Goal: Task Accomplishment & Management: Use online tool/utility

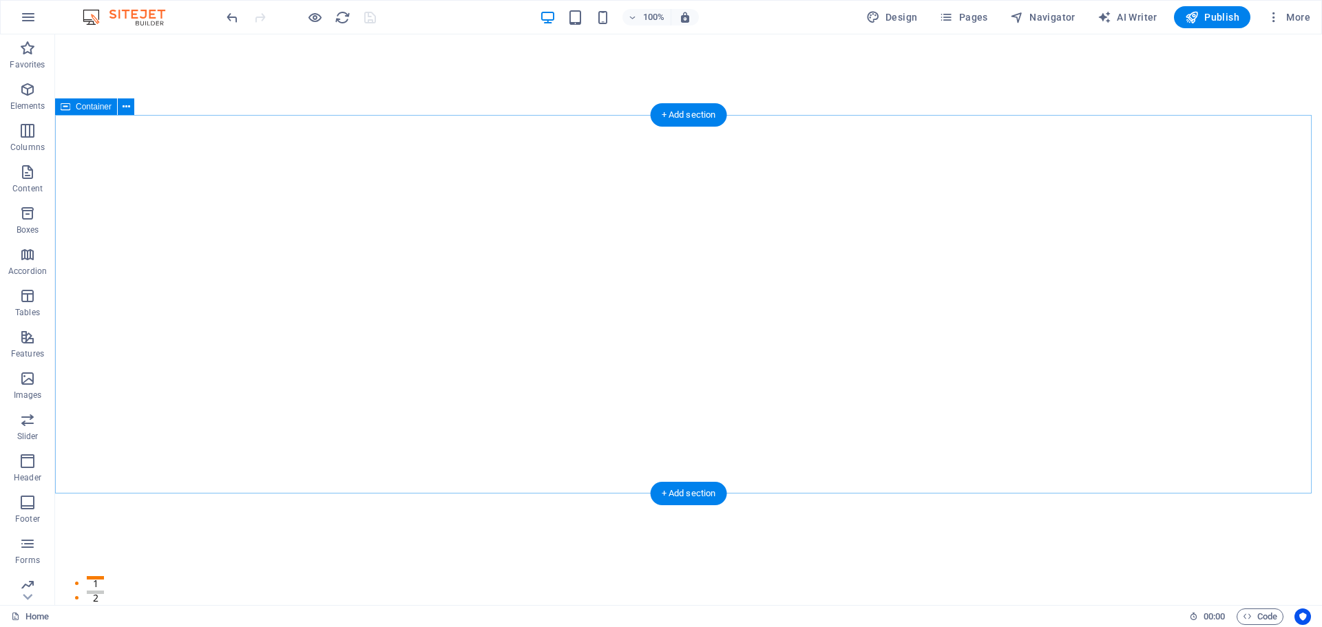
scroll to position [1215, 0]
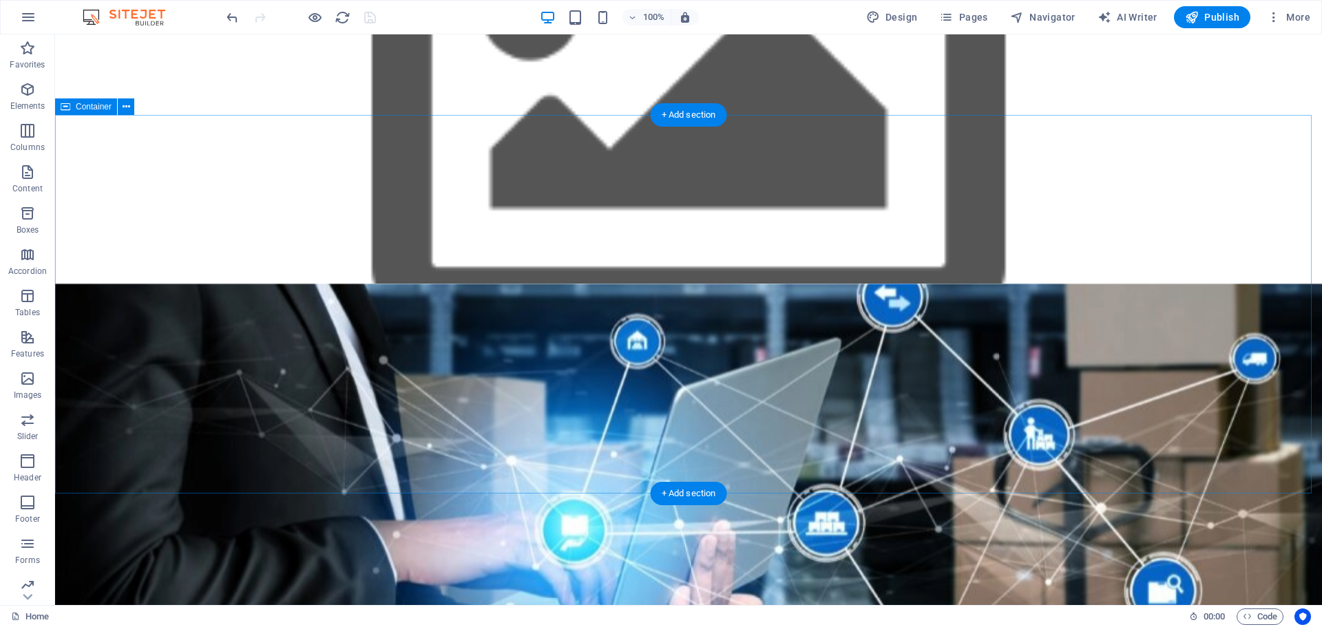
click at [968, 479] on div "Nuestros Valores Innovación Siempre buscamos las mejores soluciones tecnológica…" at bounding box center [688, 473] width 1267 height 379
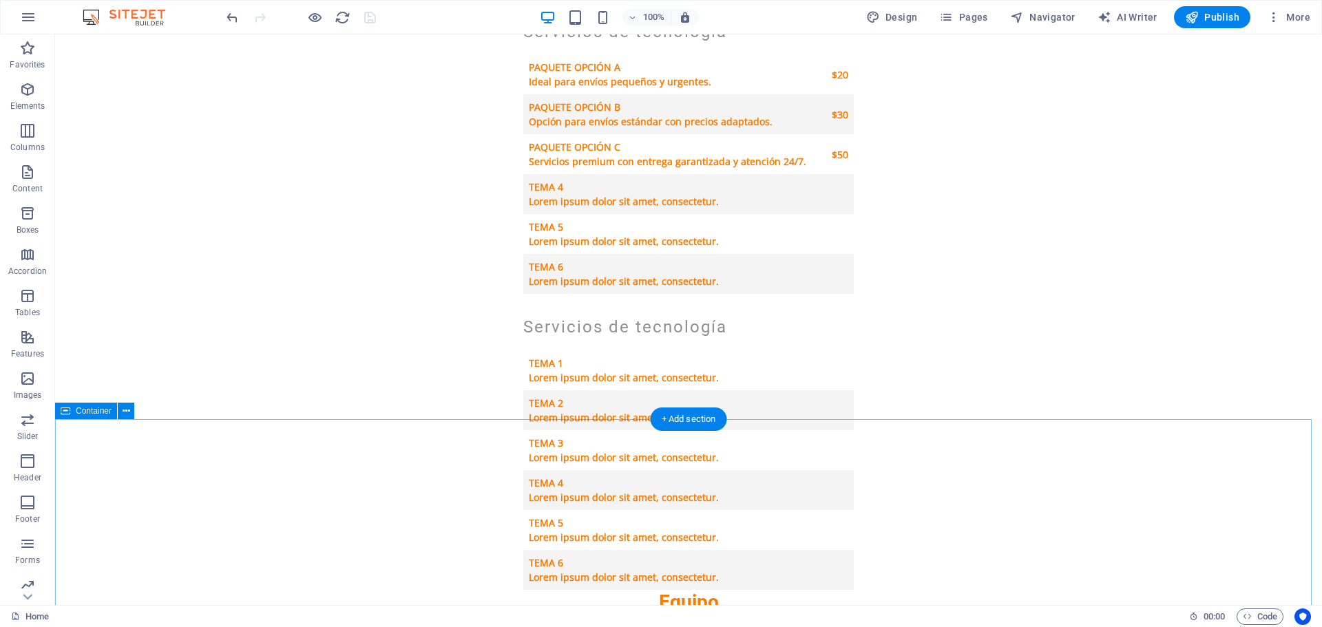
scroll to position [2273, 0]
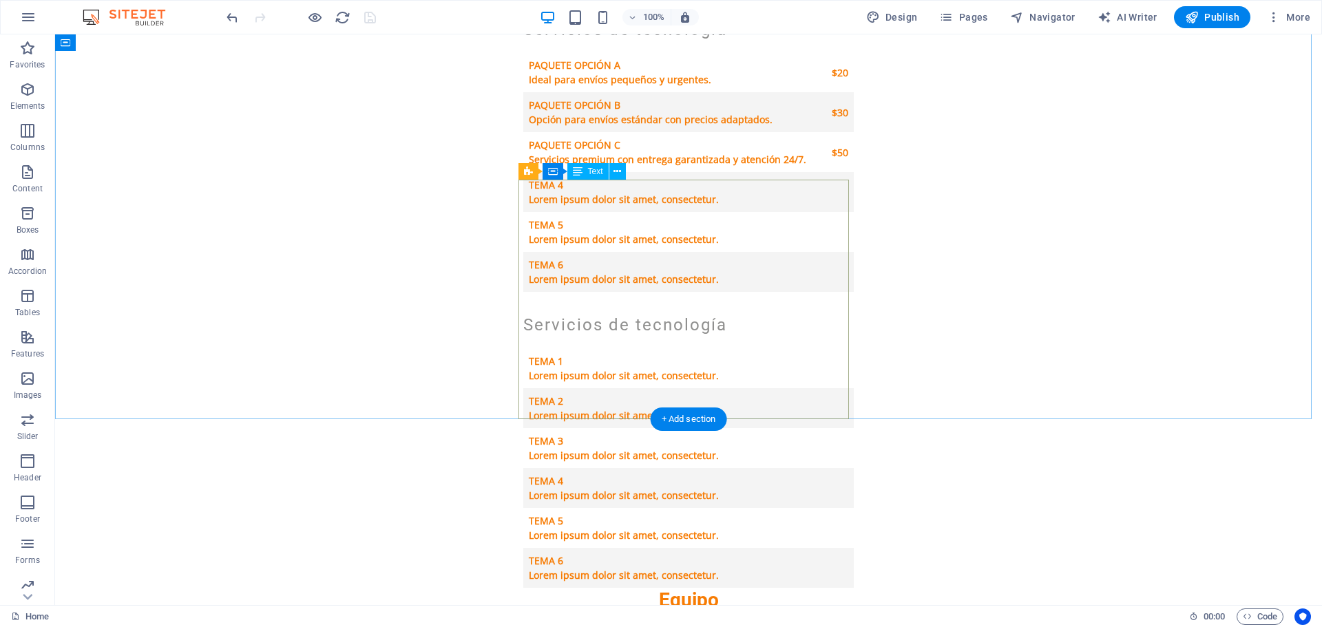
click at [835, 383] on div "Tema 1 Lorem ipsum dolor sit amet, consectetur. Tema 2 Lorem ipsum dolor sit am…" at bounding box center [688, 469] width 331 height 240
click at [622, 176] on button at bounding box center [618, 171] width 17 height 17
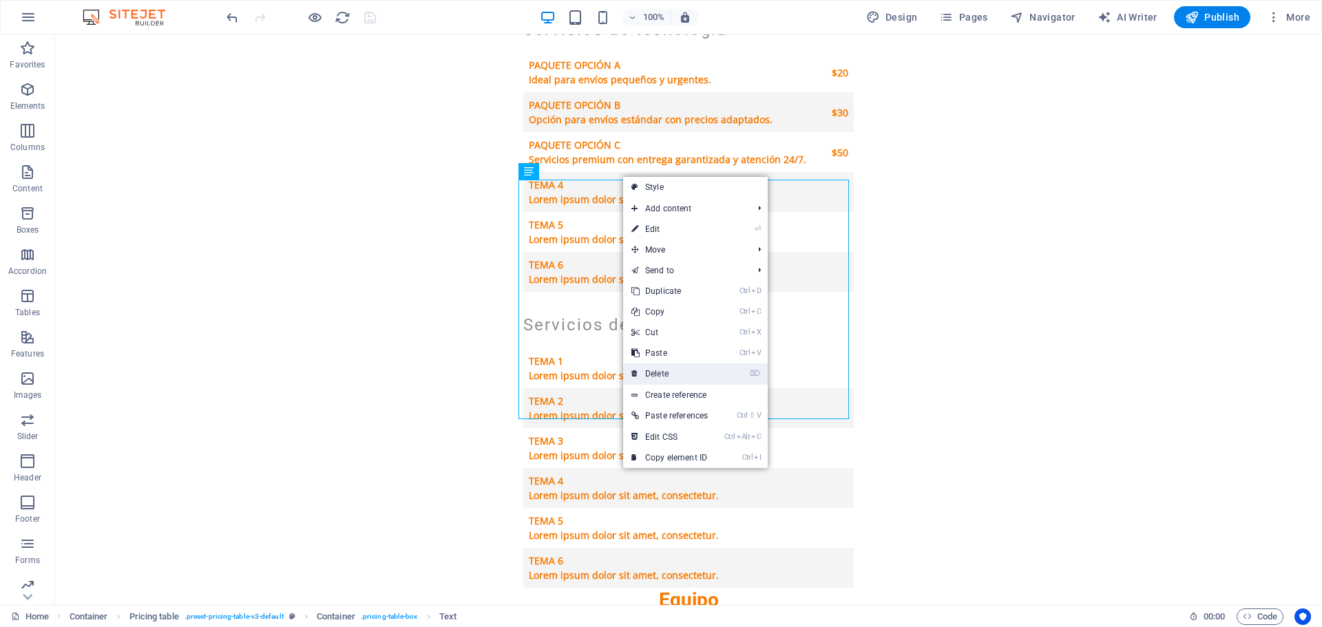
click at [669, 373] on link "⌦ Delete" at bounding box center [669, 374] width 93 height 21
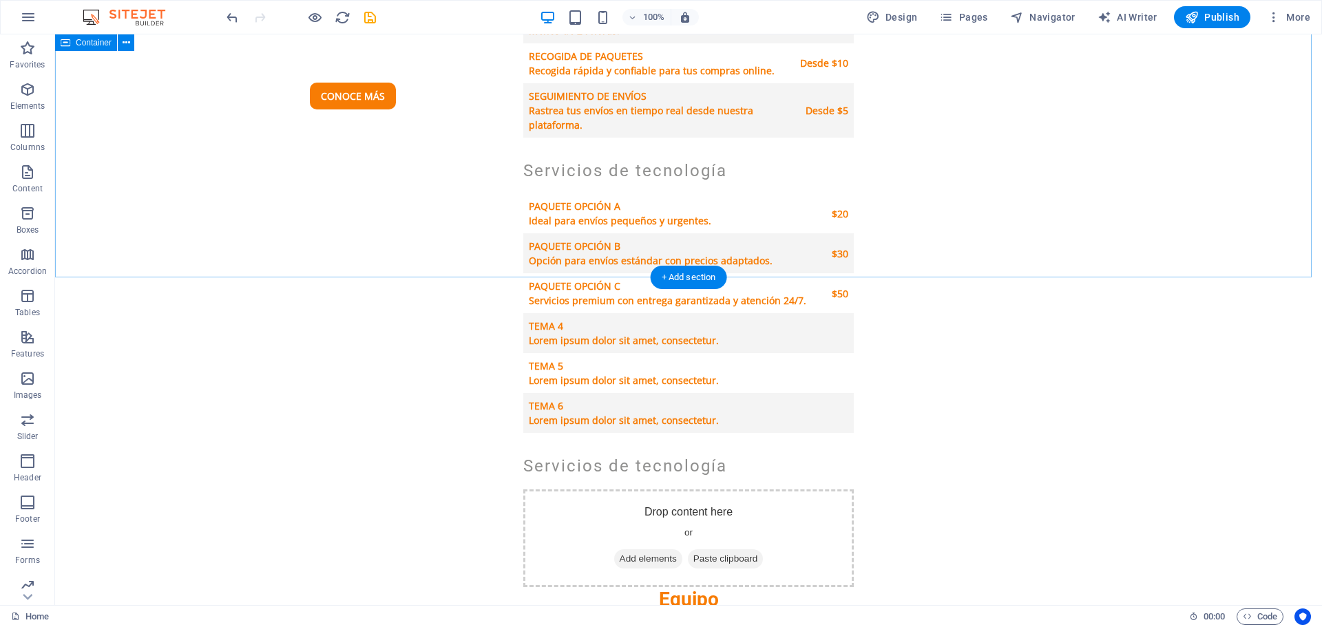
scroll to position [2066, 0]
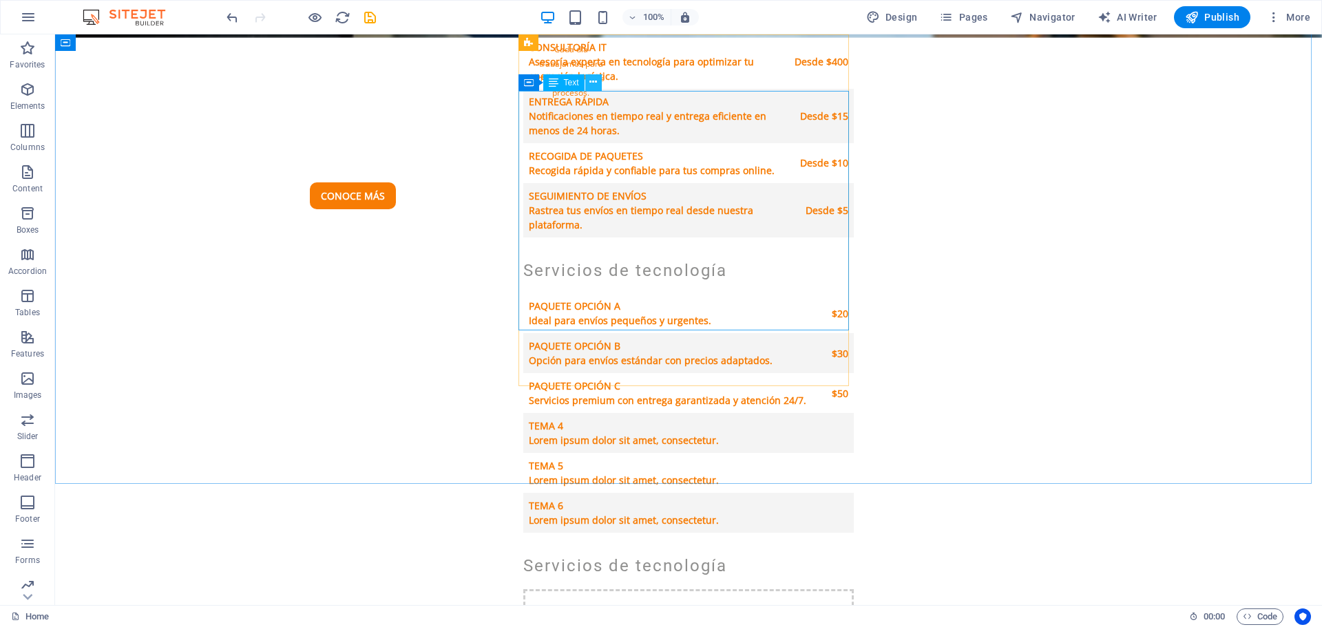
click at [587, 85] on button at bounding box center [593, 82] width 17 height 17
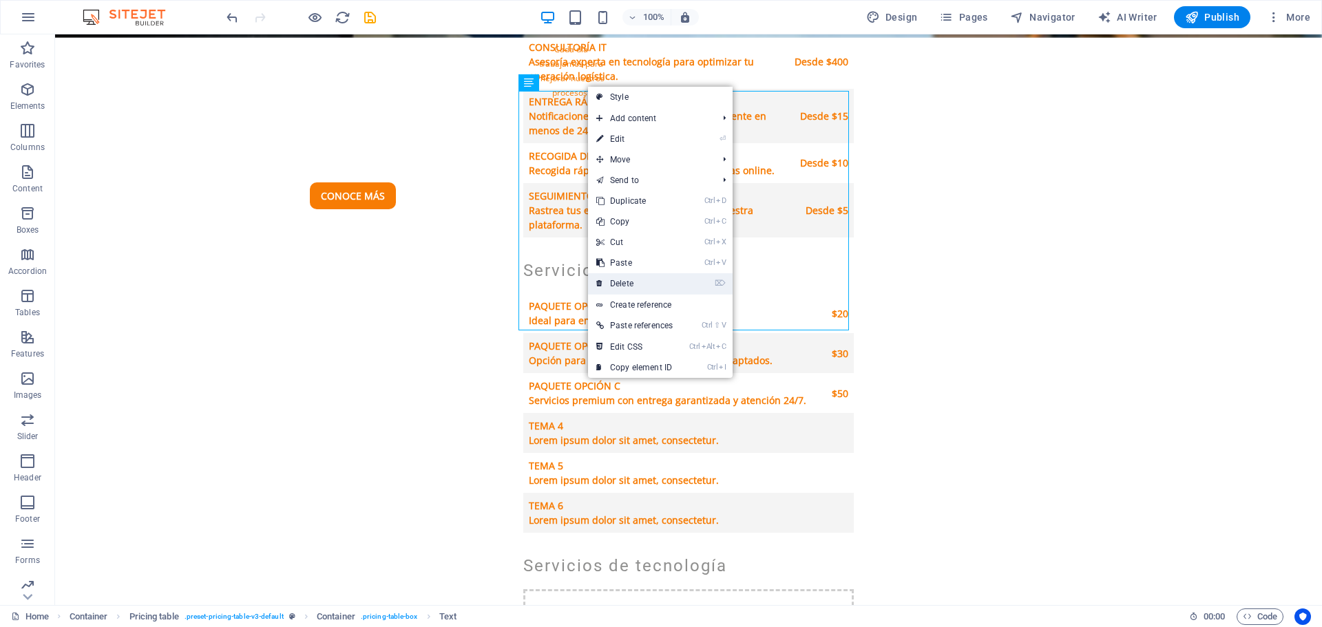
click at [641, 282] on link "⌦ Delete" at bounding box center [634, 283] width 93 height 21
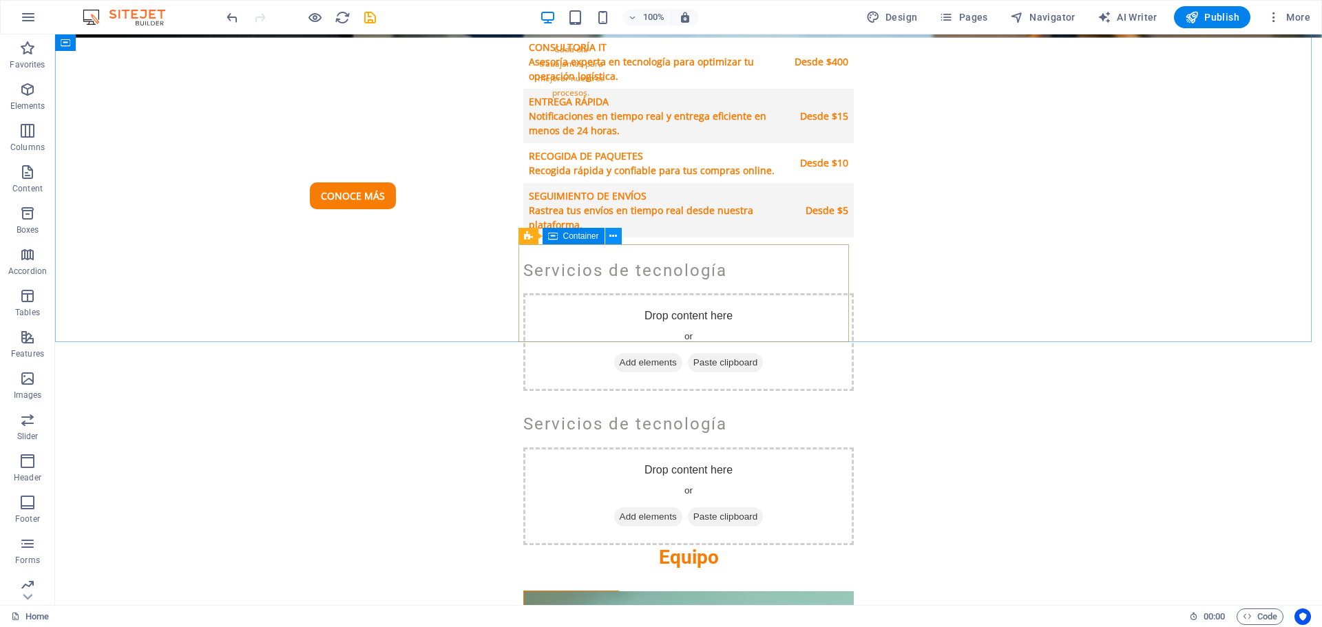
click at [612, 238] on icon at bounding box center [614, 236] width 8 height 14
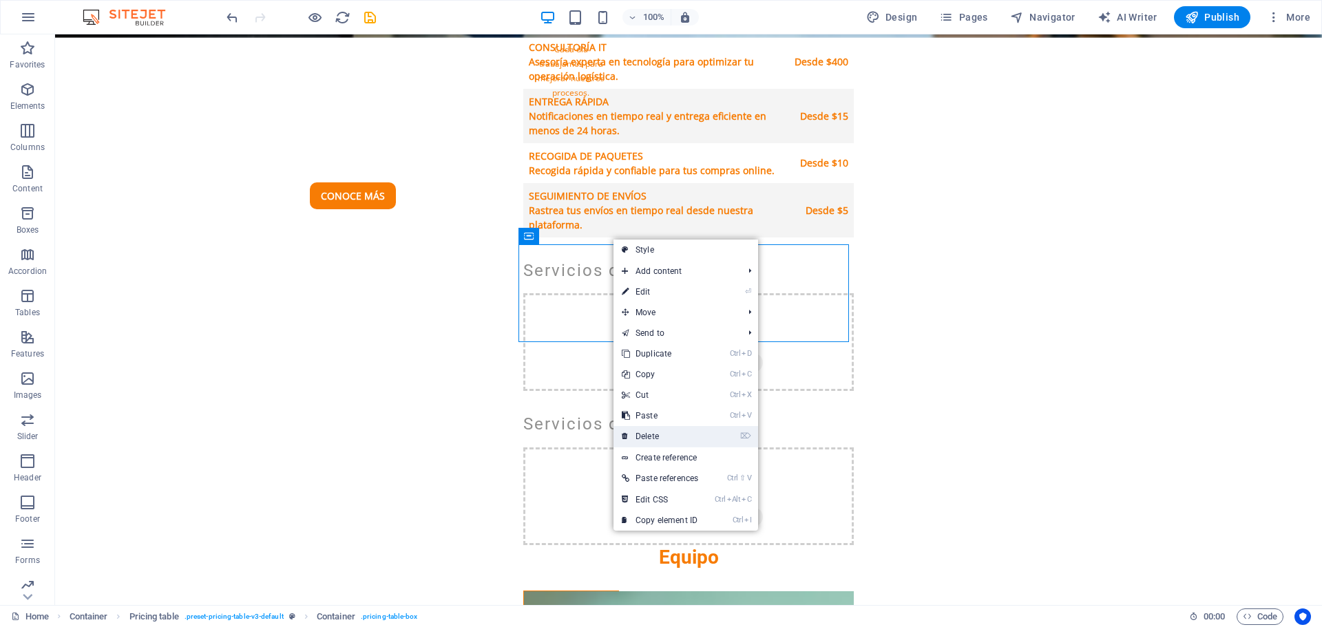
click at [666, 437] on link "⌦ Delete" at bounding box center [660, 436] width 93 height 21
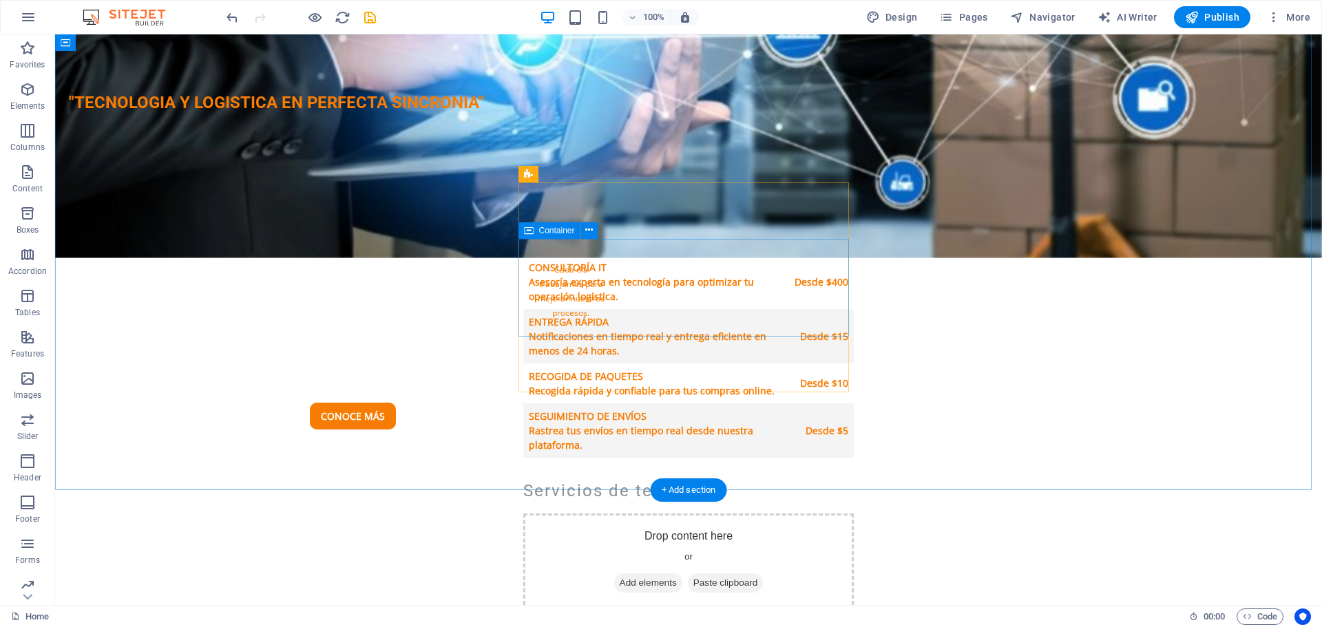
scroll to position [1791, 0]
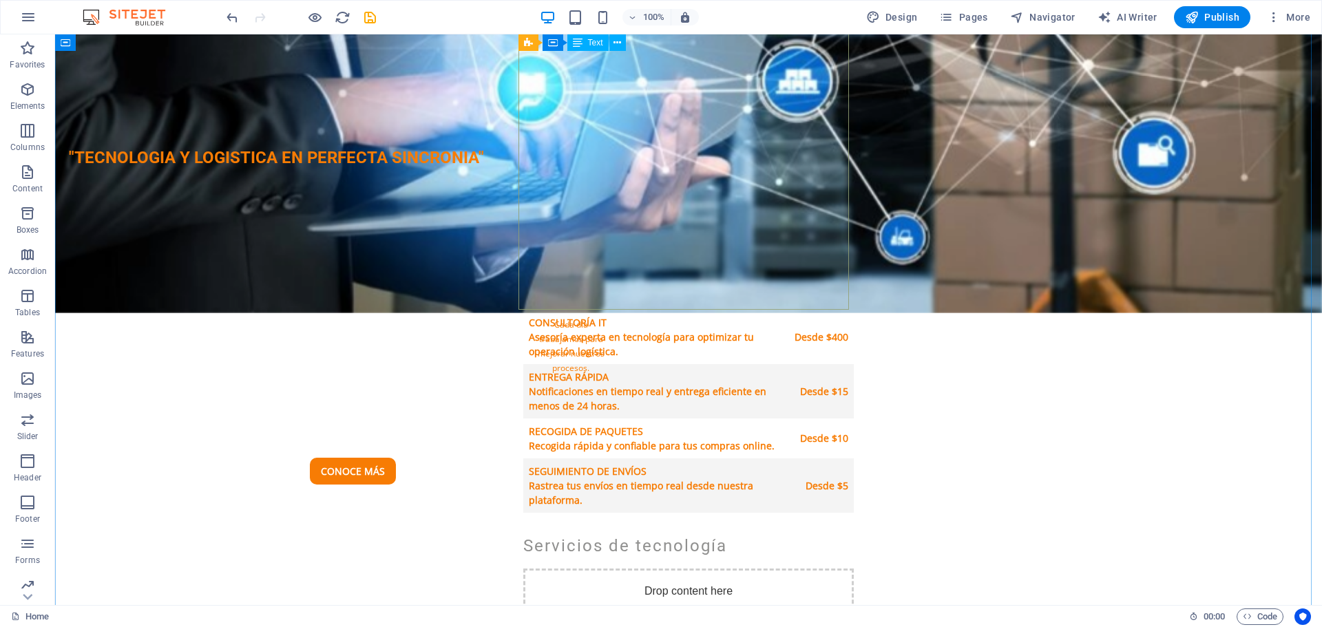
click at [676, 231] on div "Desarrollo de Software Desarrollo de soluciones a medida para mejorar la eficie…" at bounding box center [688, 357] width 331 height 312
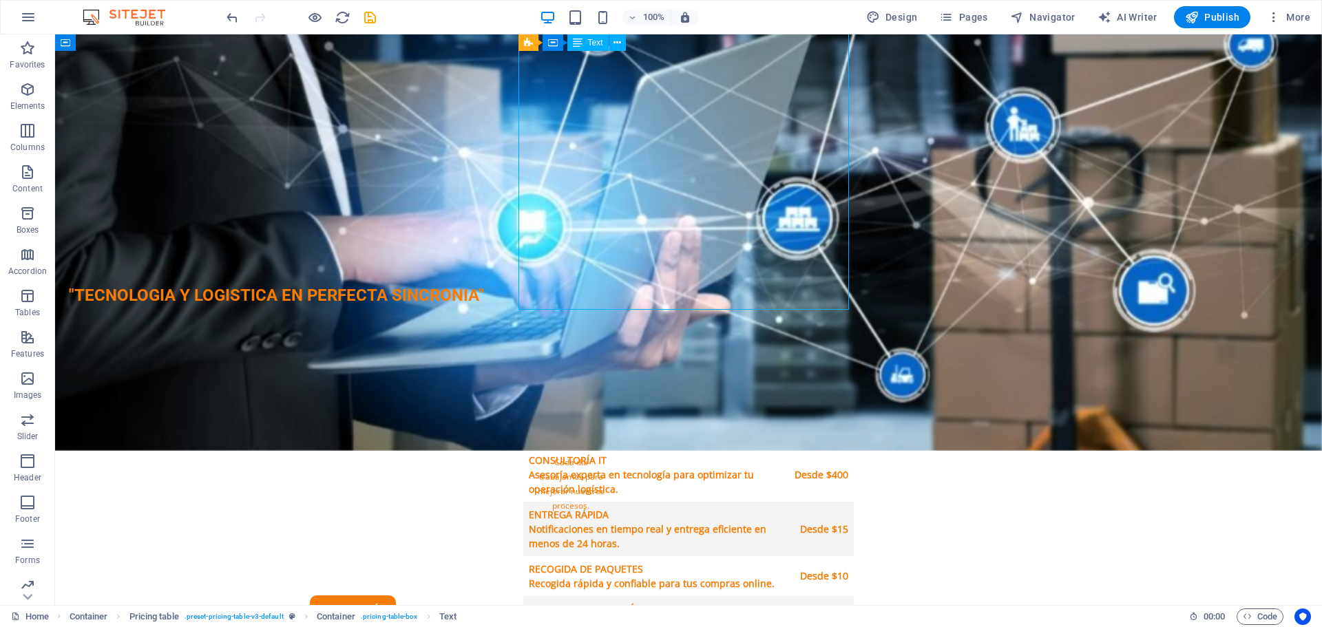
scroll to position [1584, 0]
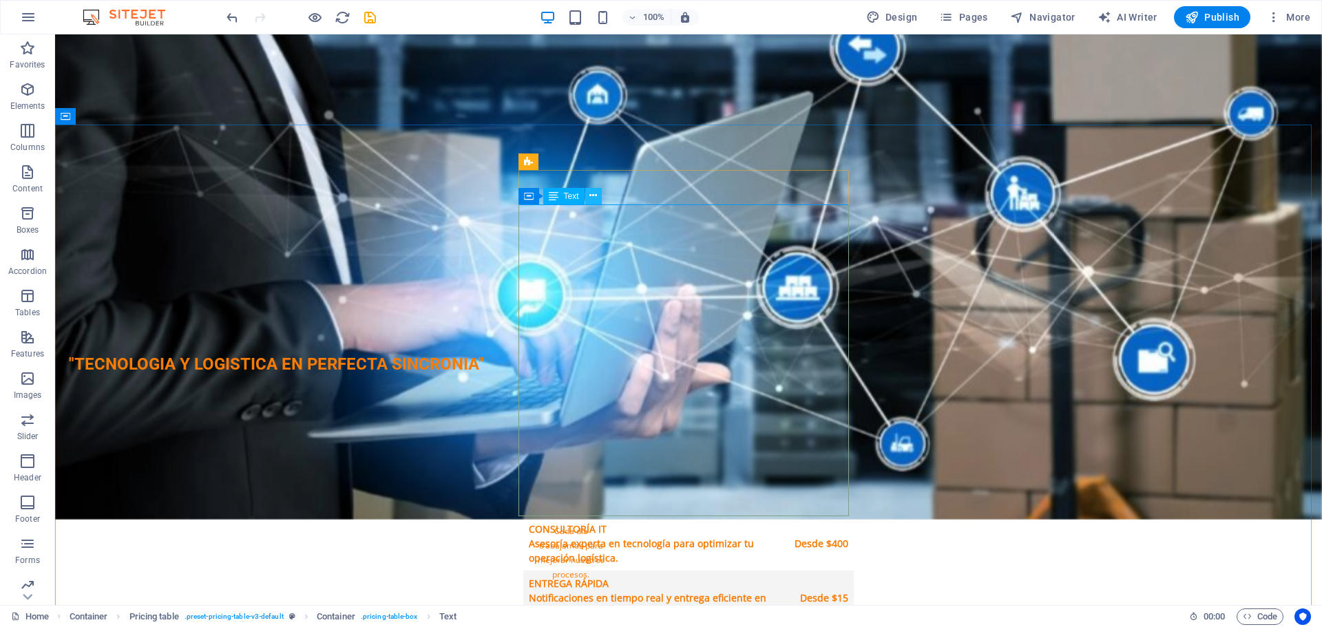
click at [590, 201] on icon at bounding box center [594, 196] width 8 height 14
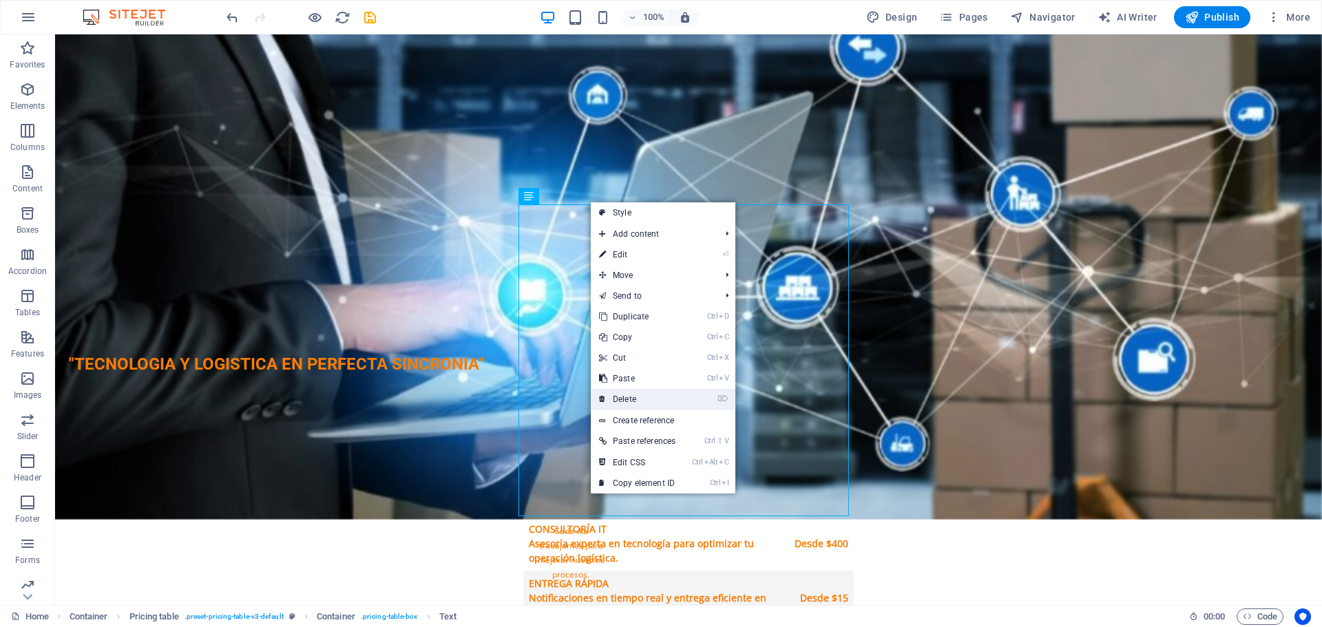
click at [641, 401] on link "⌦ Delete" at bounding box center [637, 399] width 93 height 21
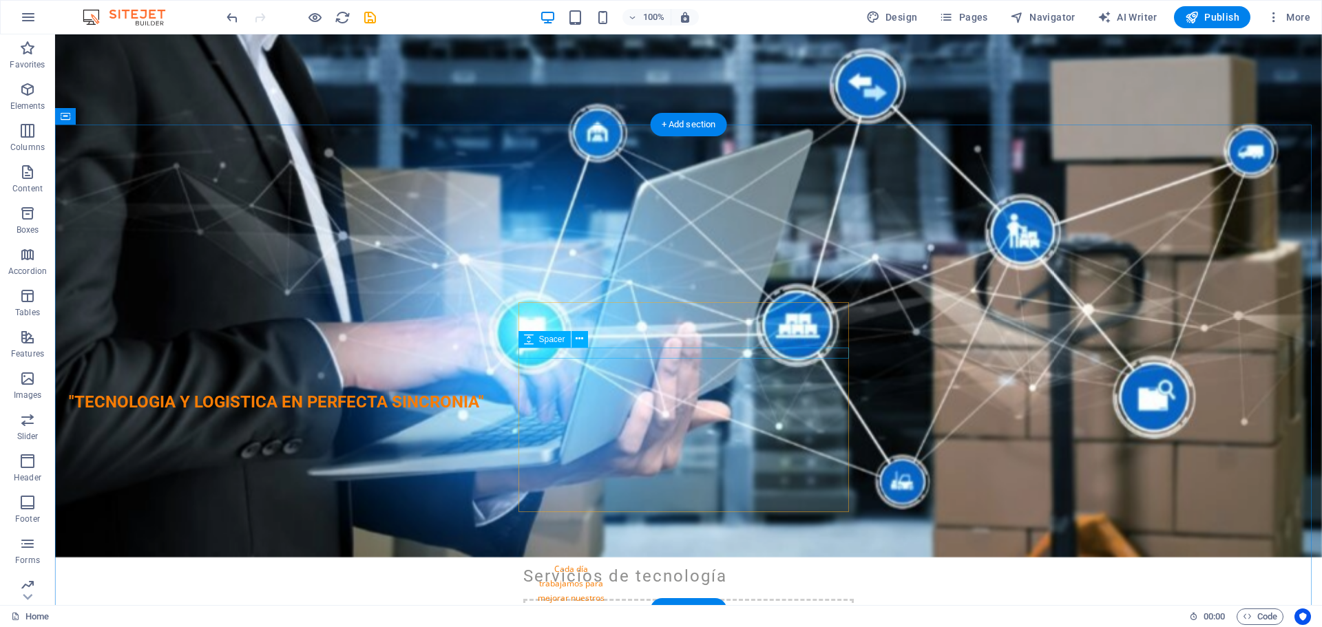
scroll to position [1515, 0]
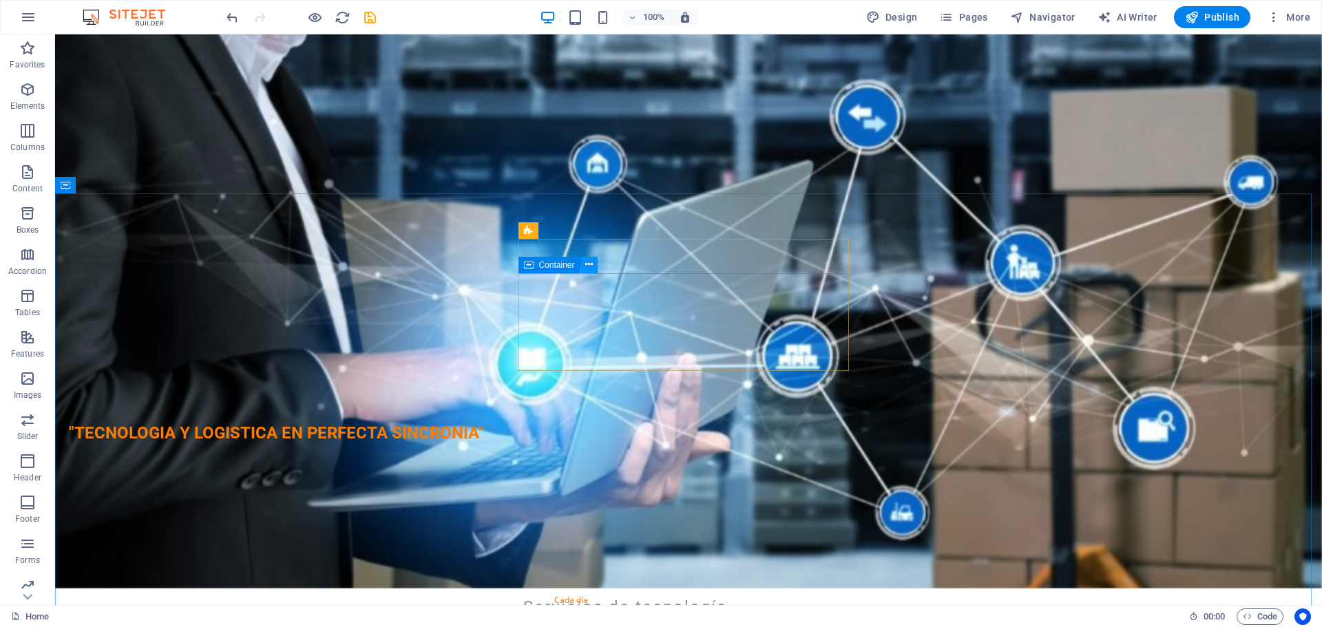
click at [592, 266] on icon at bounding box center [589, 265] width 8 height 14
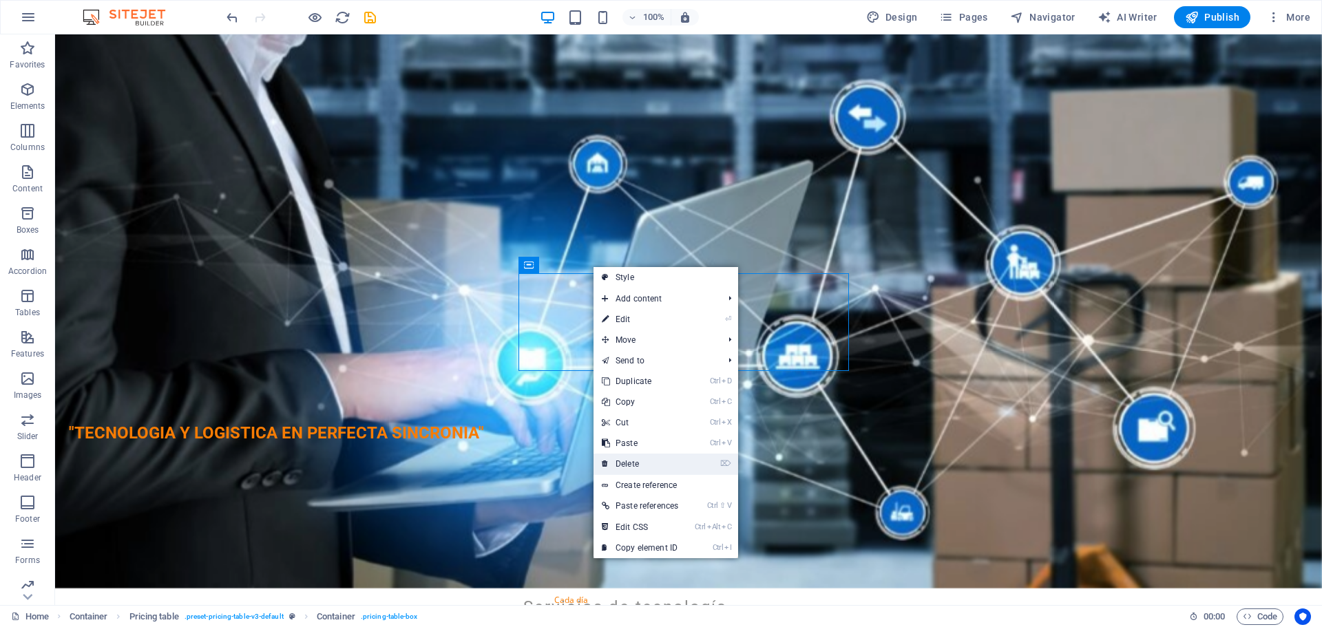
click at [635, 464] on link "⌦ Delete" at bounding box center [640, 464] width 93 height 21
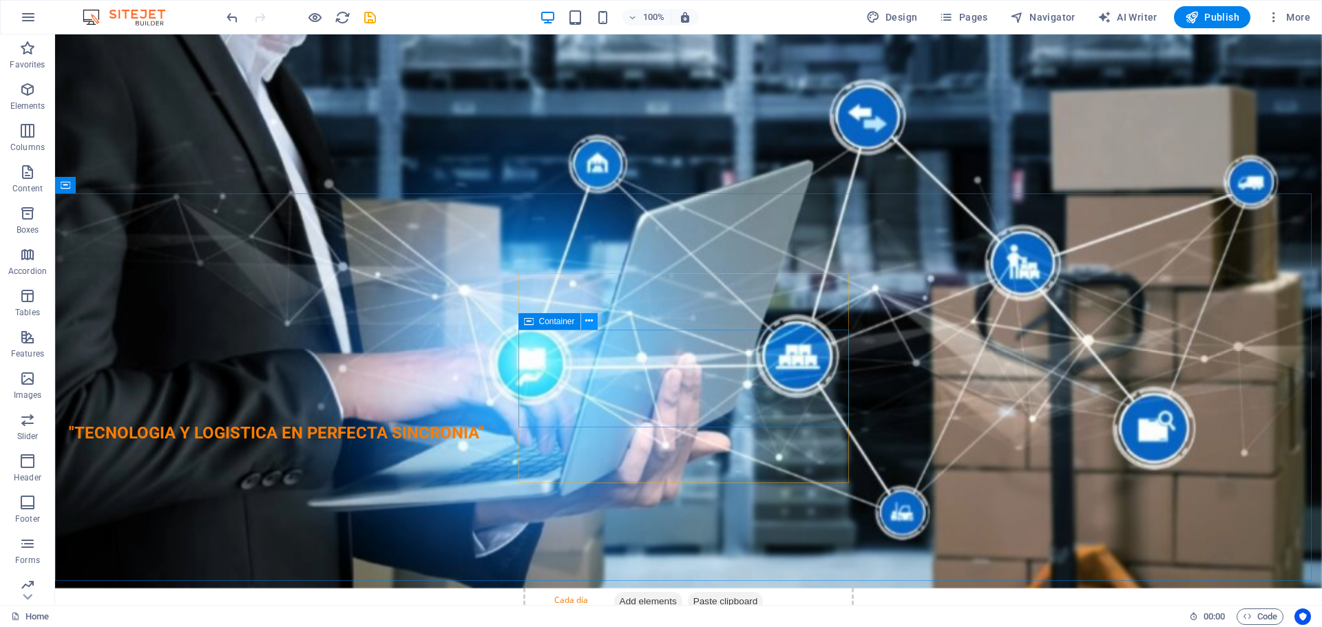
click at [585, 323] on button at bounding box center [589, 321] width 17 height 17
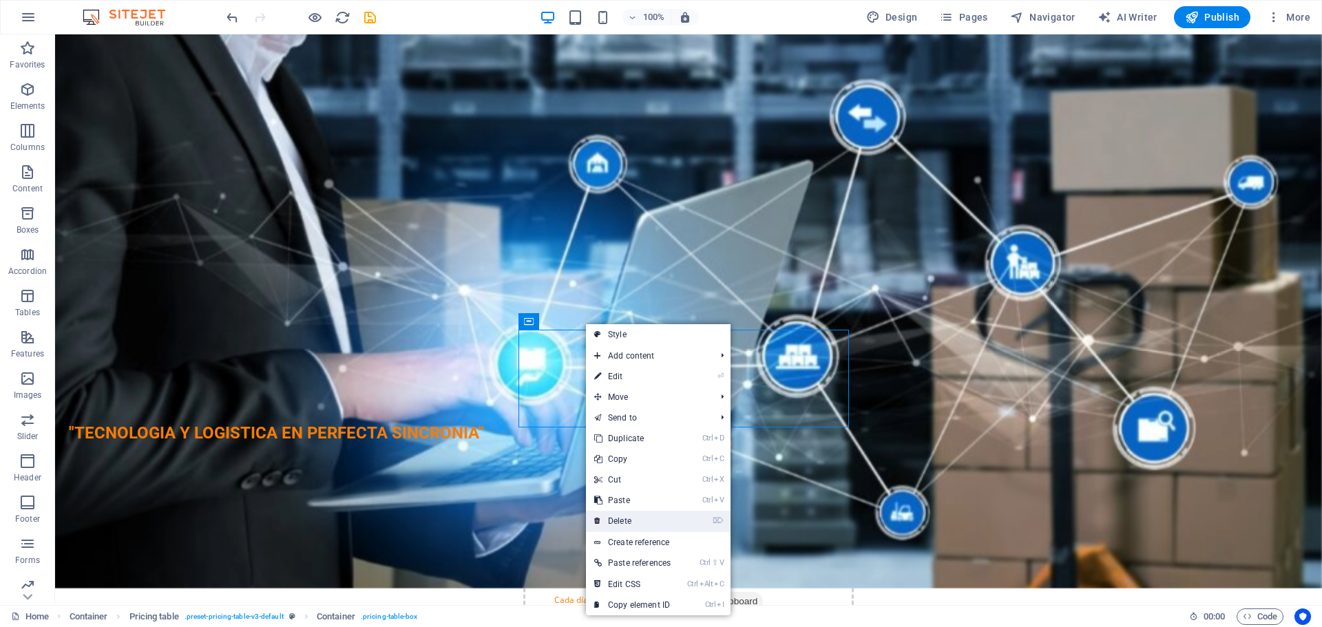
click at [638, 524] on link "⌦ Delete" at bounding box center [632, 521] width 93 height 21
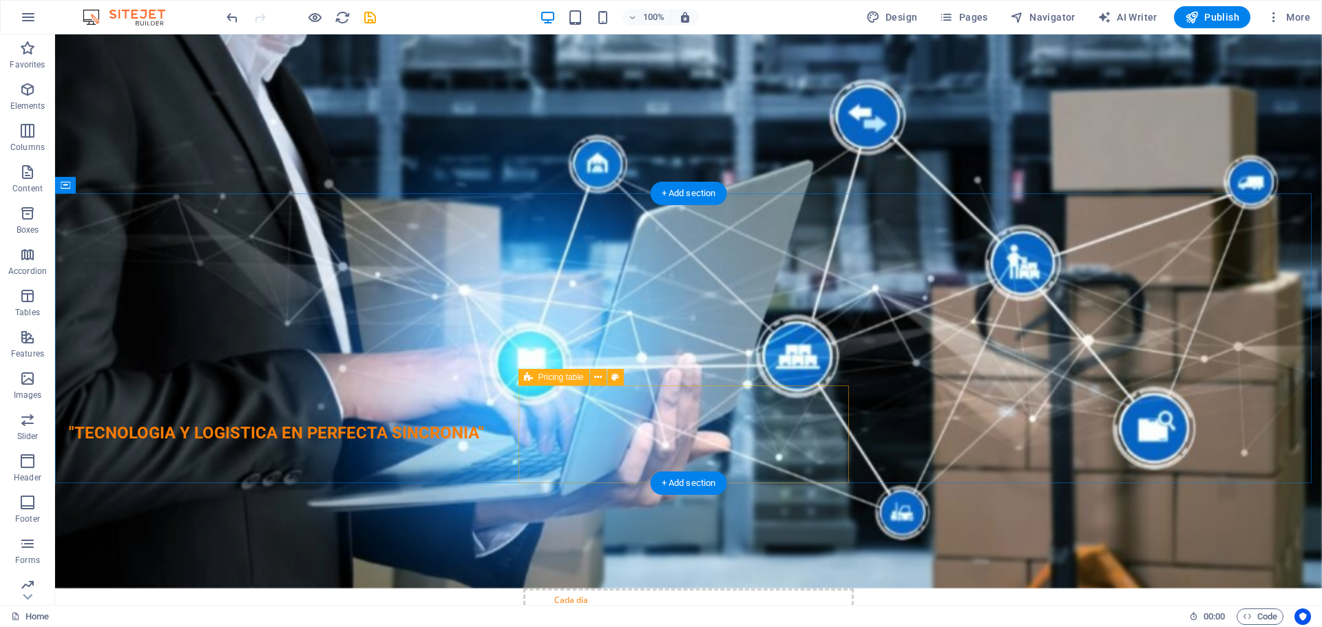
click at [652, 589] on div "Drop content here or Add elements Paste clipboard" at bounding box center [688, 638] width 331 height 98
click at [595, 379] on icon at bounding box center [598, 378] width 8 height 14
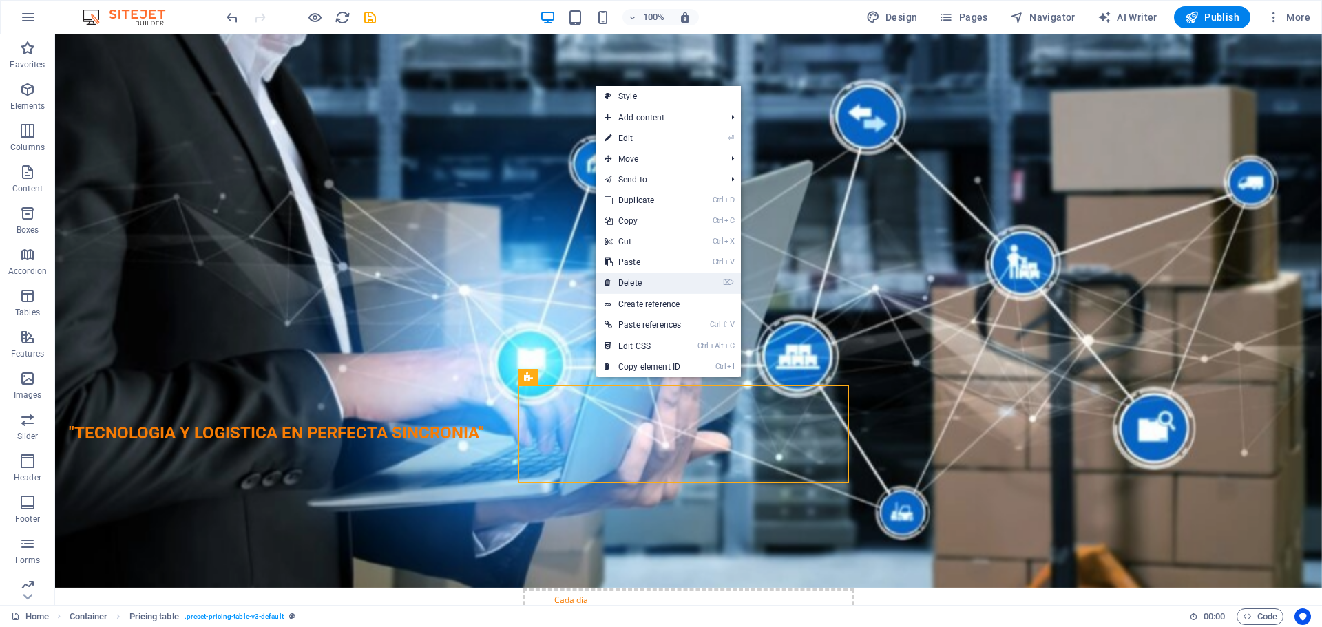
click at [621, 284] on link "⌦ Delete" at bounding box center [642, 283] width 93 height 21
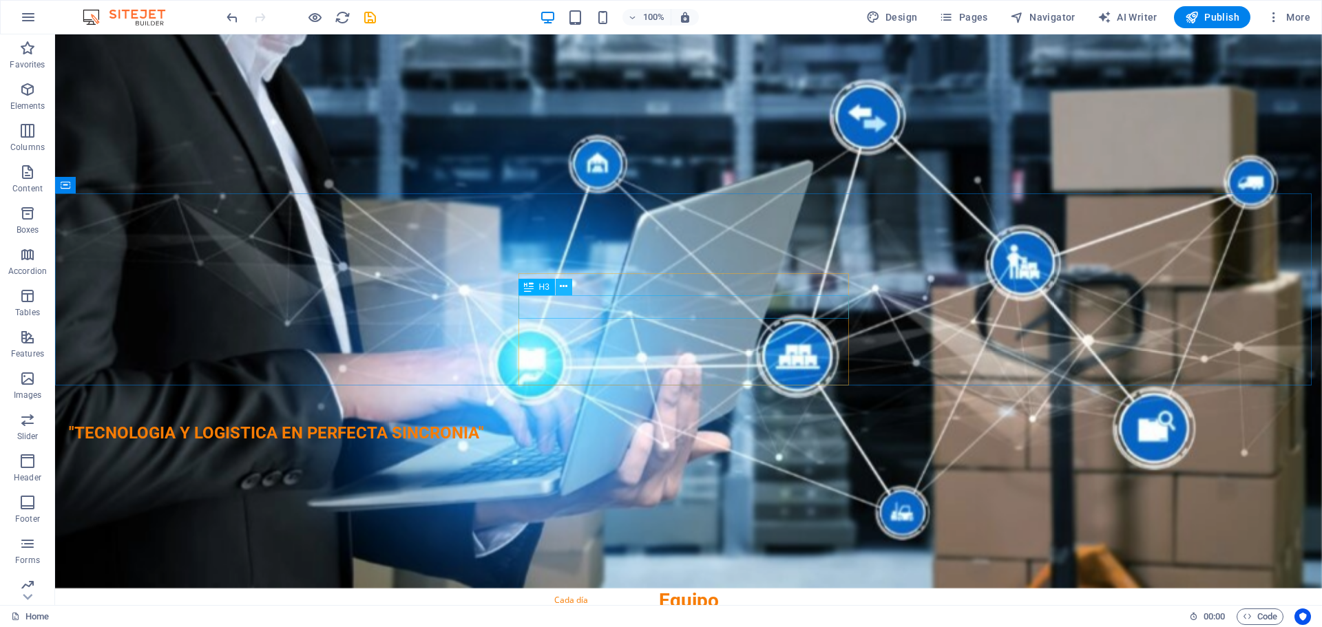
click at [565, 288] on icon at bounding box center [564, 287] width 8 height 14
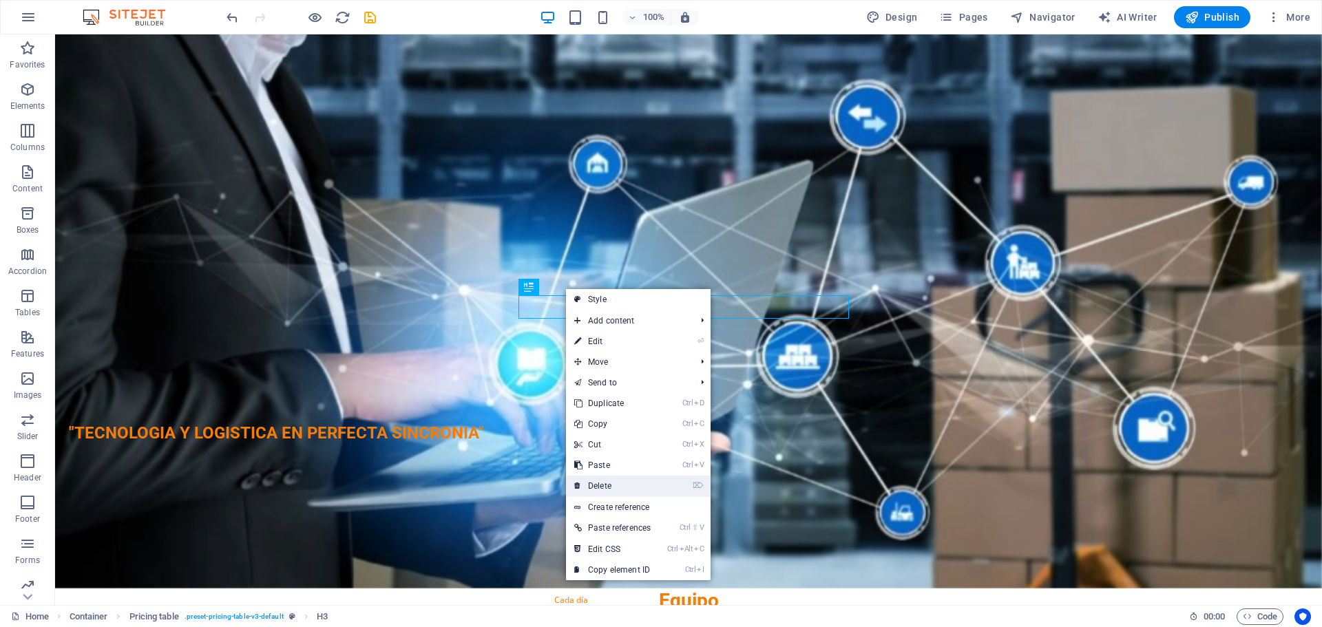
click at [609, 484] on link "⌦ Delete" at bounding box center [612, 486] width 93 height 21
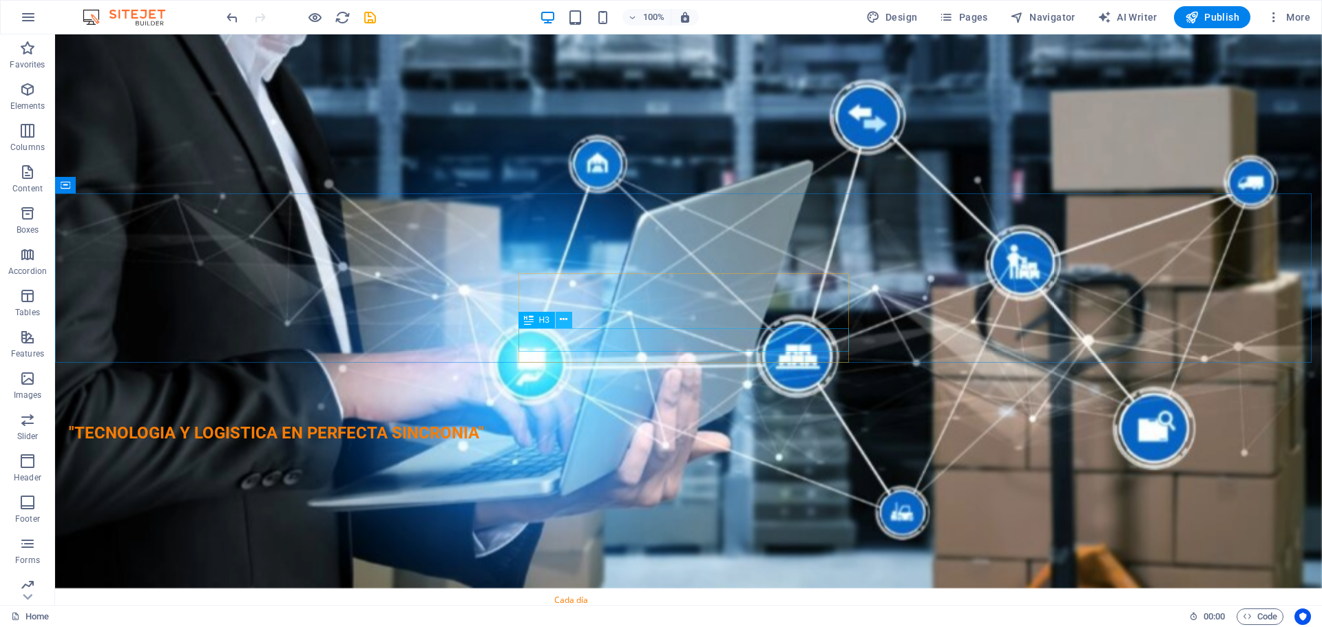
click at [564, 321] on icon at bounding box center [564, 320] width 8 height 14
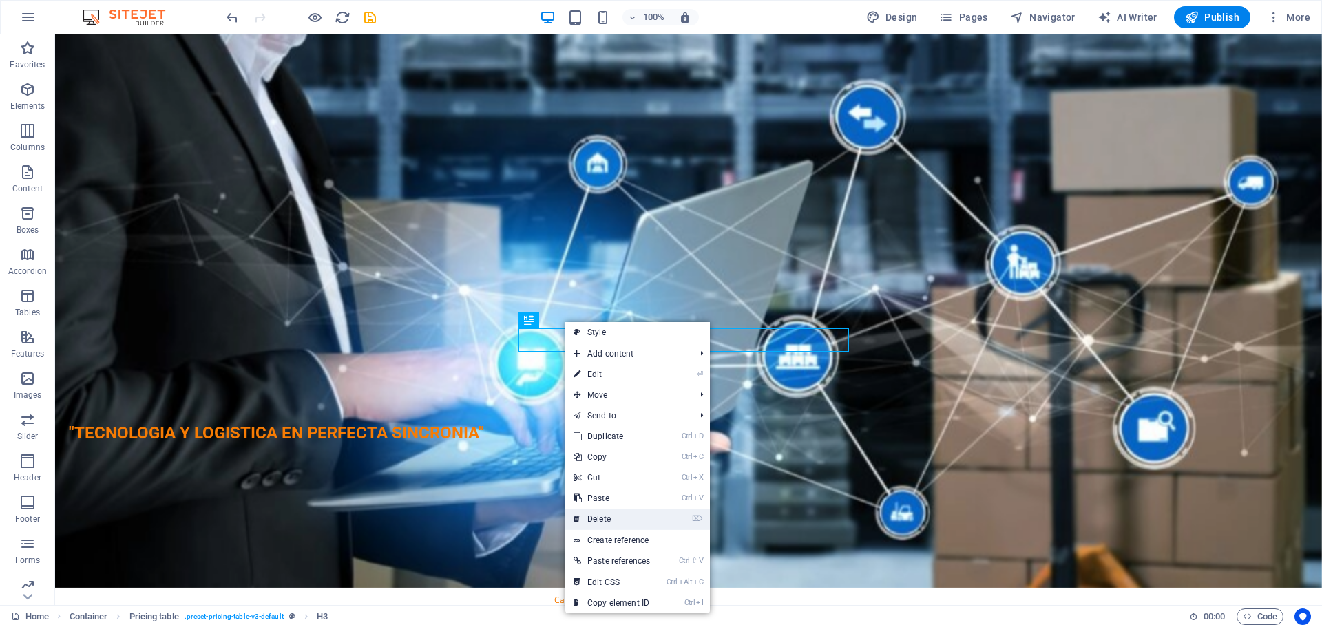
click at [620, 511] on link "⌦ Delete" at bounding box center [611, 519] width 93 height 21
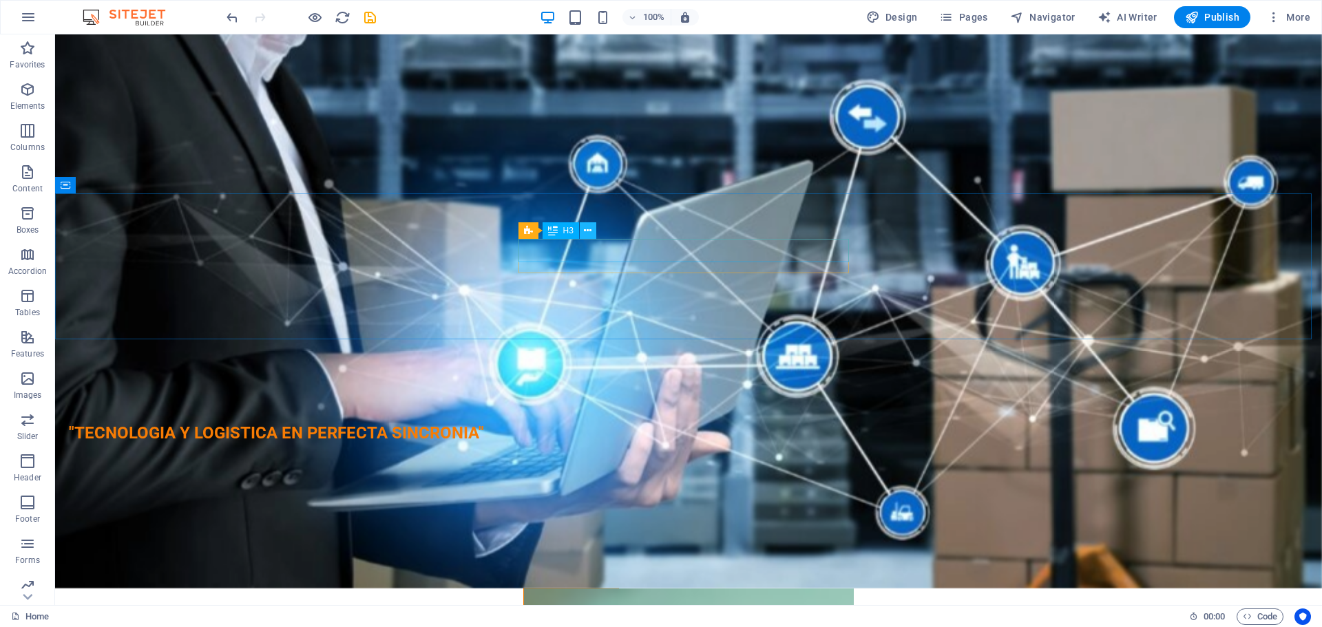
click at [594, 230] on button at bounding box center [588, 230] width 17 height 17
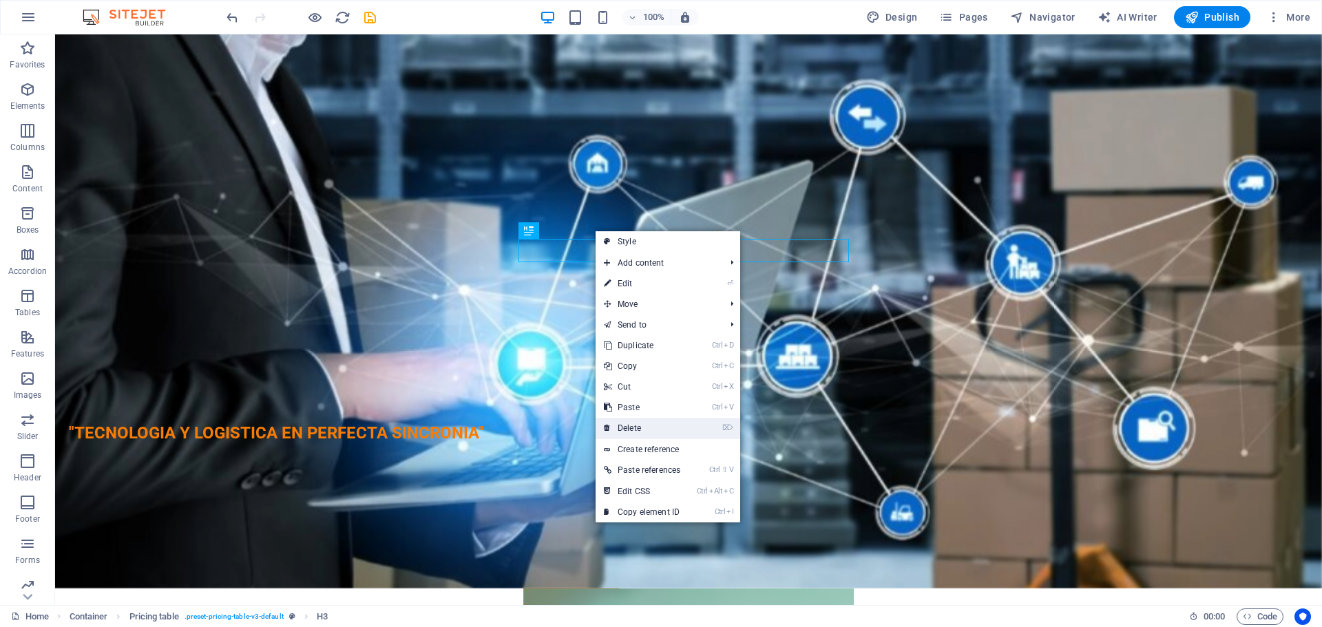
click at [643, 428] on link "⌦ Delete" at bounding box center [642, 428] width 93 height 21
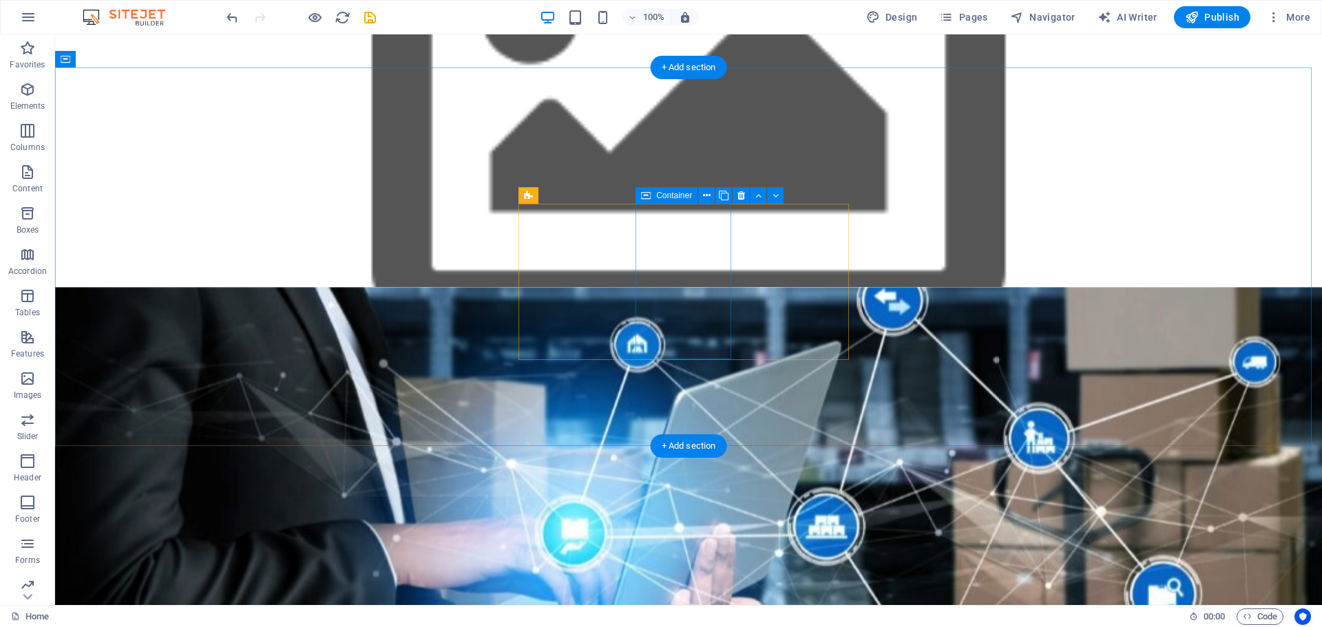
scroll to position [1240, 0]
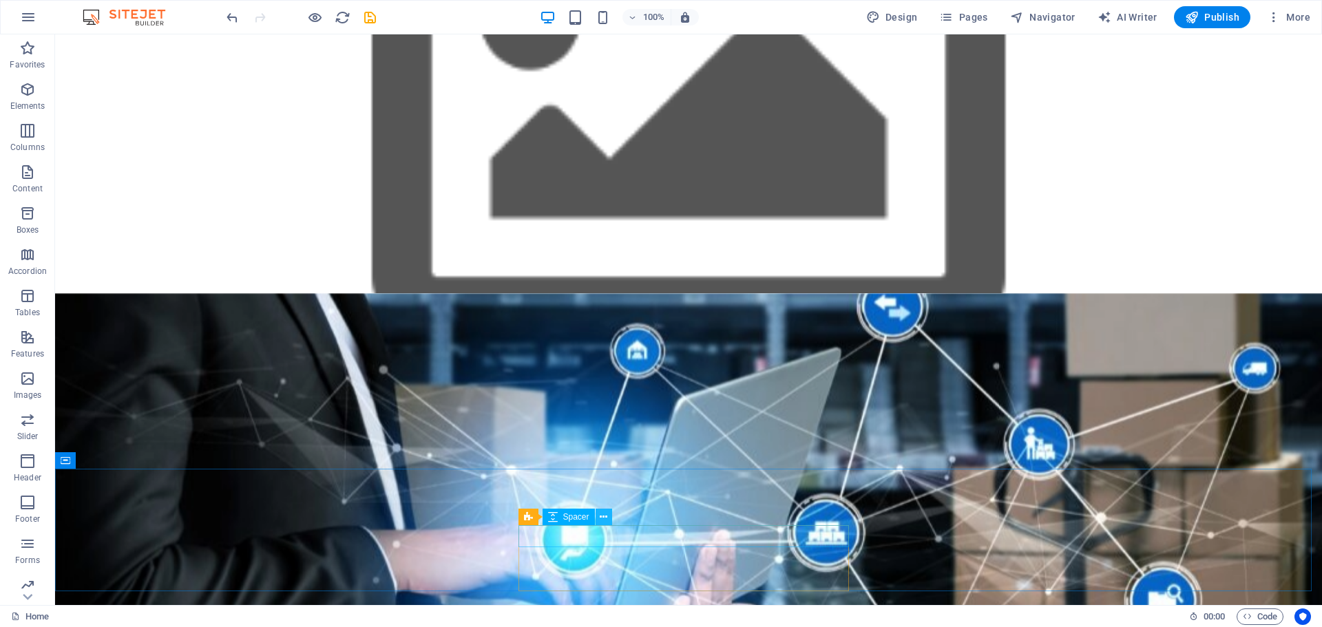
click at [605, 519] on icon at bounding box center [604, 517] width 8 height 14
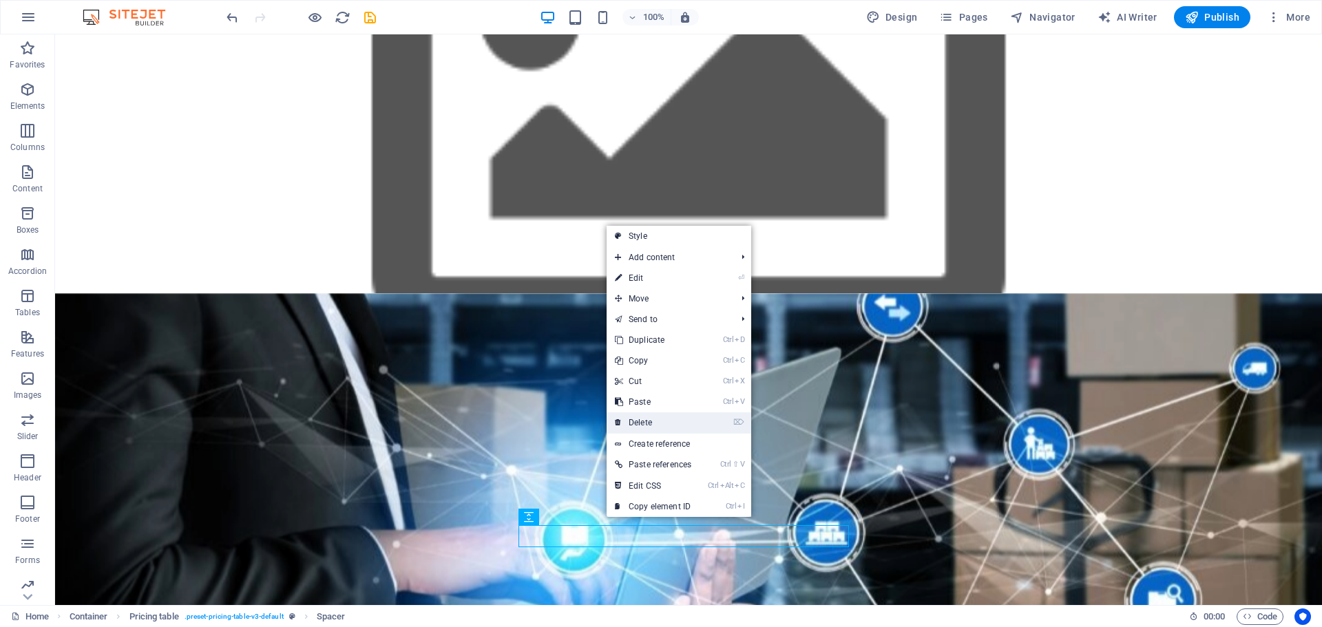
click at [649, 418] on link "⌦ Delete" at bounding box center [653, 423] width 93 height 21
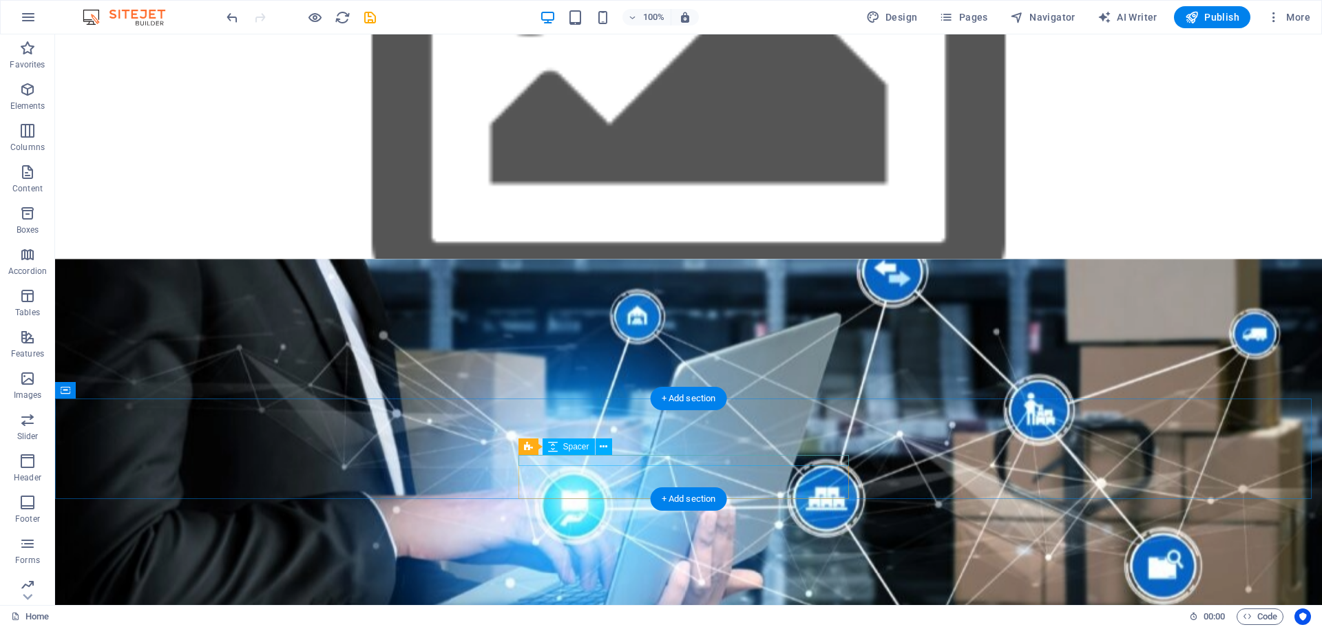
scroll to position [1378, 0]
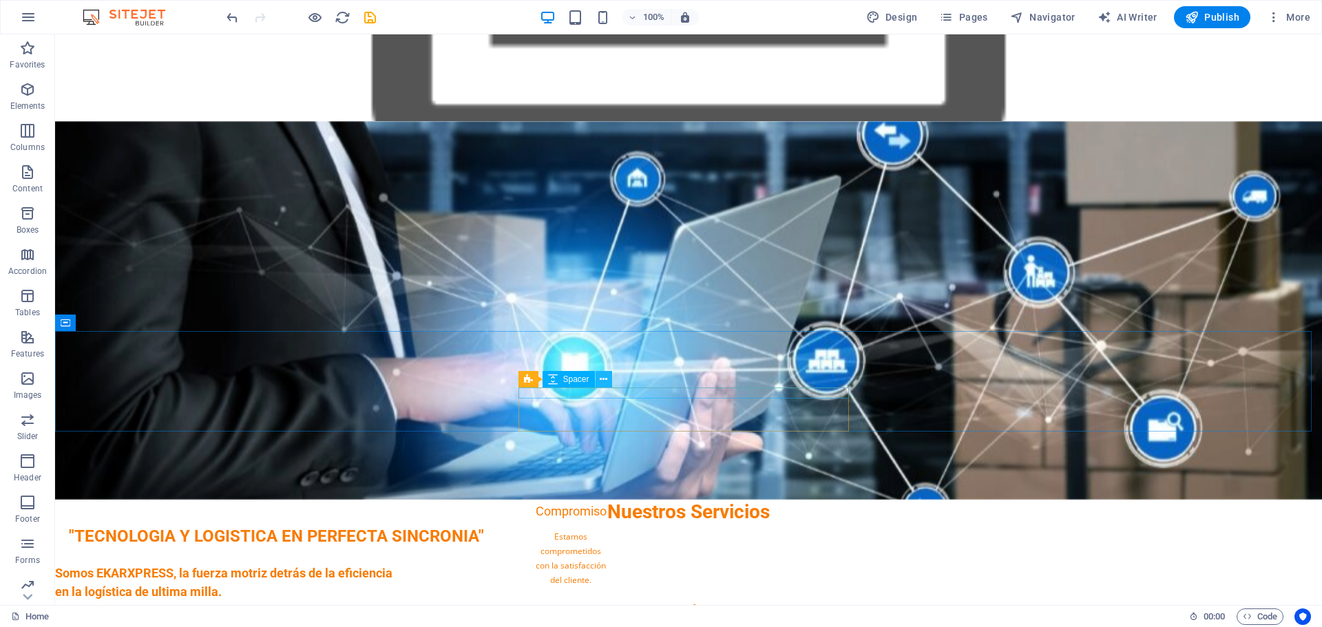
click at [608, 382] on button at bounding box center [604, 379] width 17 height 17
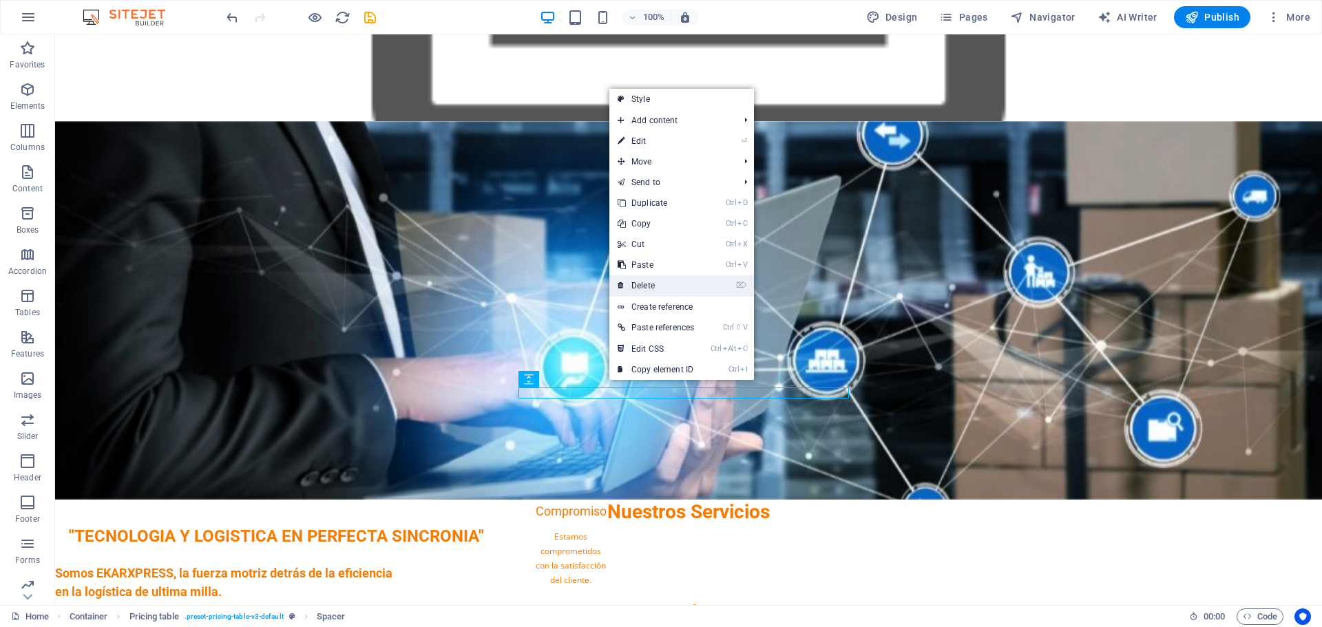
click at [647, 286] on link "⌦ Delete" at bounding box center [656, 286] width 93 height 21
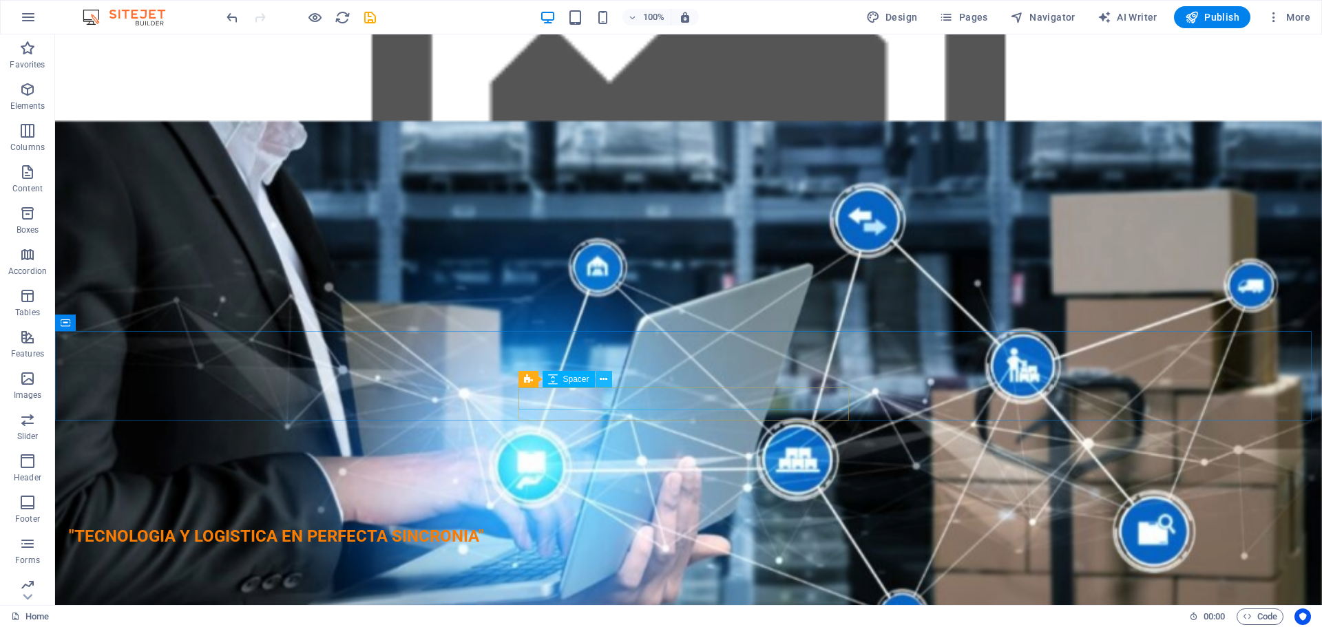
click at [607, 382] on icon at bounding box center [604, 380] width 8 height 14
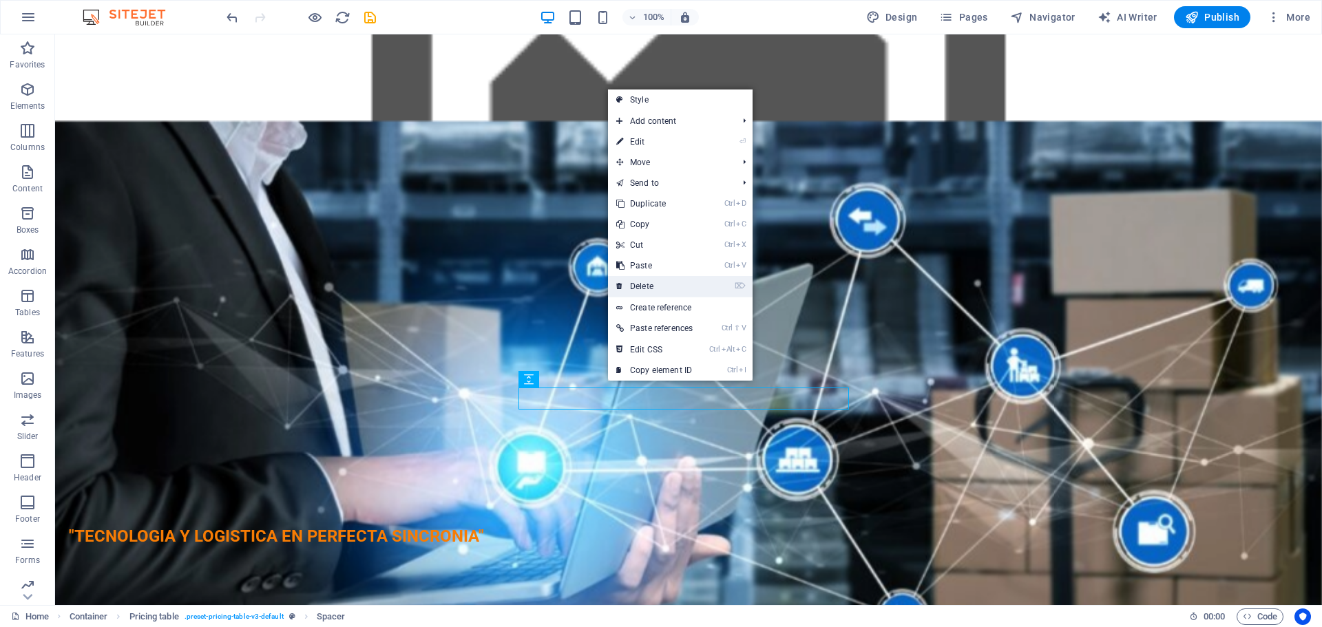
click at [650, 282] on link "⌦ Delete" at bounding box center [654, 286] width 93 height 21
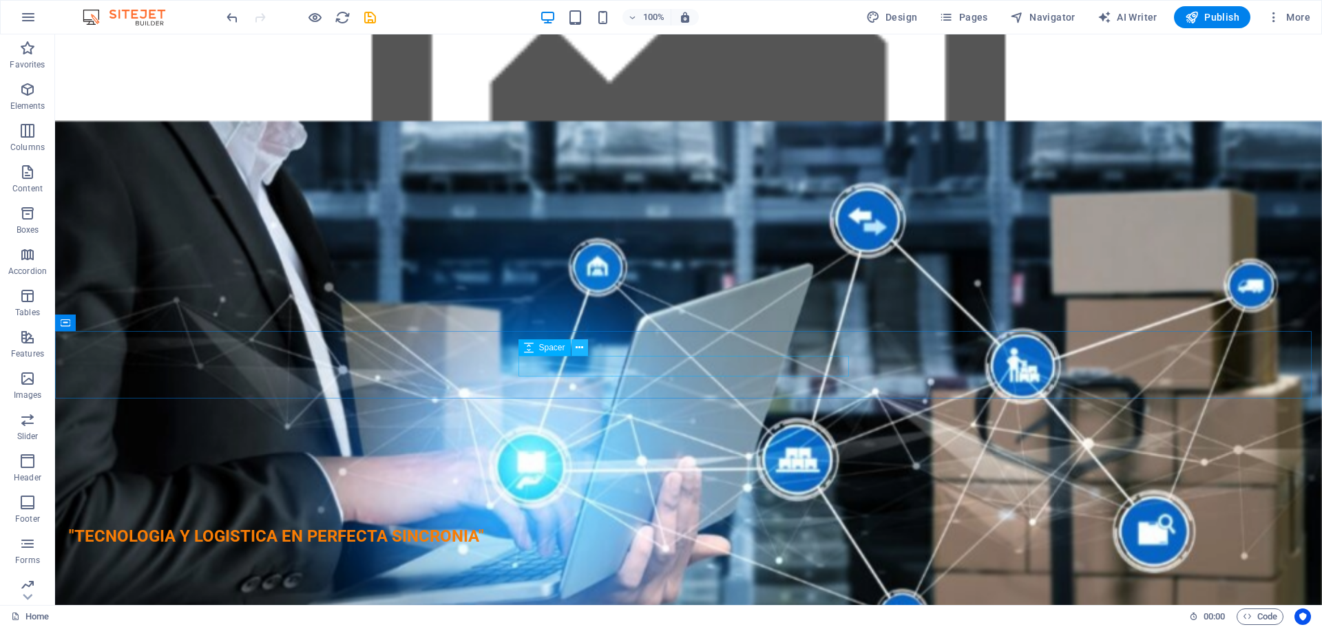
click at [576, 349] on icon at bounding box center [580, 348] width 8 height 14
click at [578, 349] on icon at bounding box center [580, 348] width 8 height 14
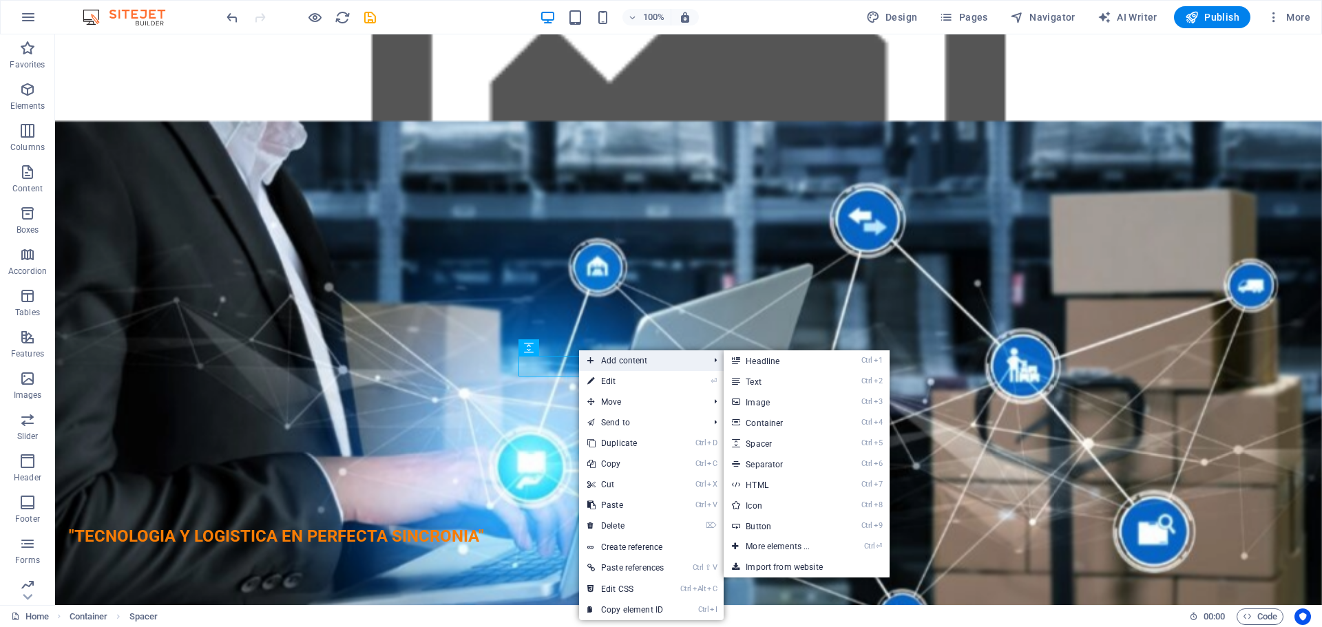
click at [652, 362] on span "Add content" at bounding box center [641, 361] width 124 height 21
click at [758, 546] on link "Ctrl ⏎ More elements ..." at bounding box center [781, 547] width 114 height 21
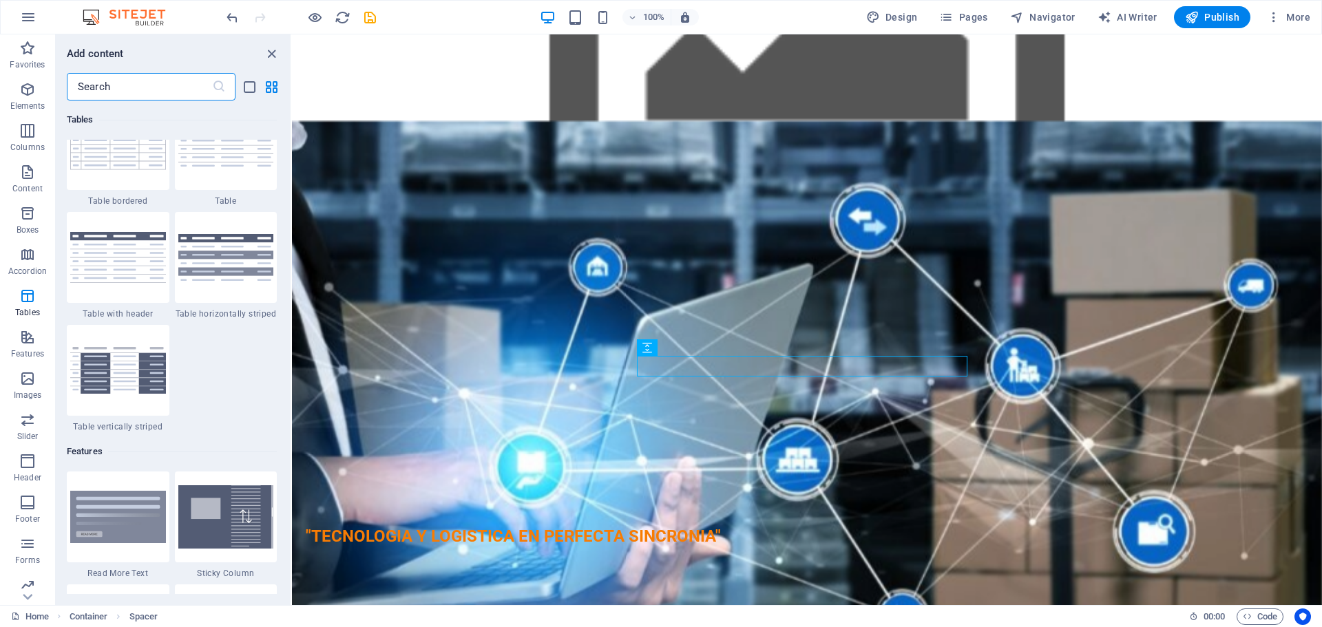
scroll to position [5106, 0]
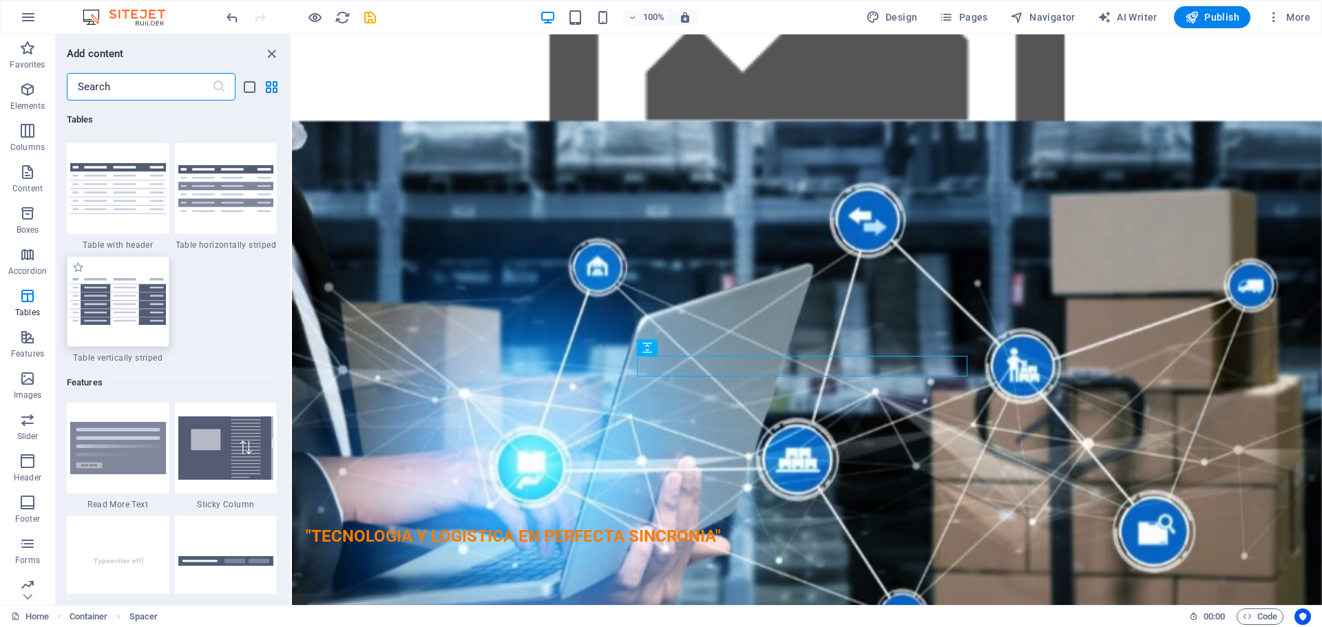
click at [154, 318] on img at bounding box center [118, 301] width 96 height 47
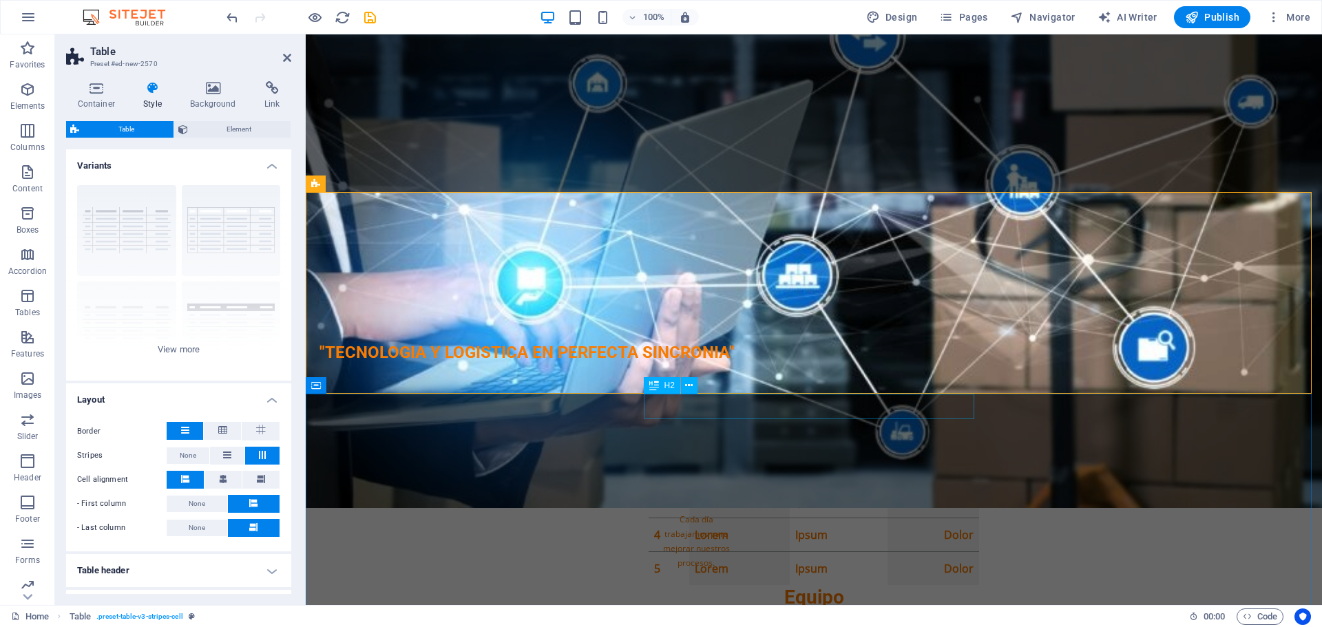
scroll to position [1584, 0]
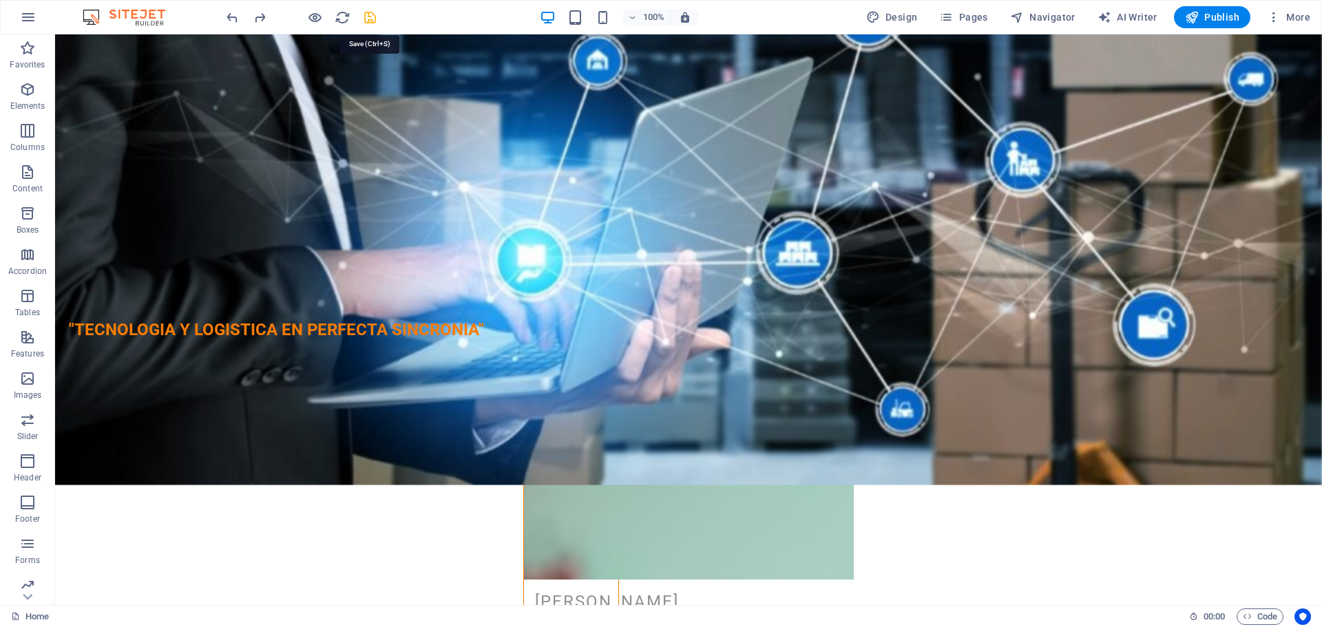
click at [368, 12] on icon "save" at bounding box center [370, 18] width 16 height 16
